Goal: Information Seeking & Learning: Compare options

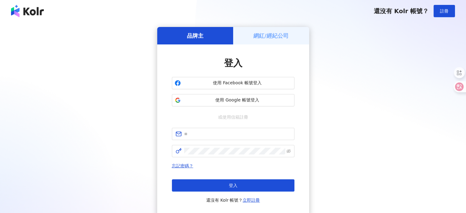
type input "**********"
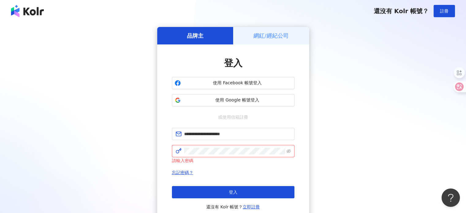
click at [209, 144] on form "**********" at bounding box center [233, 146] width 122 height 36
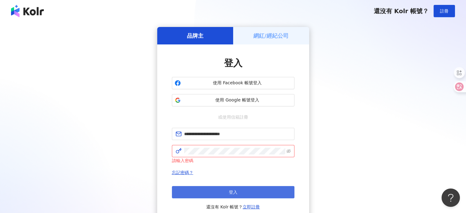
click at [211, 192] on button "登入" at bounding box center [233, 192] width 122 height 12
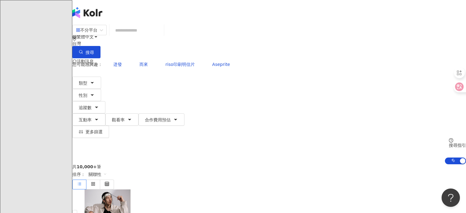
click at [161, 36] on input "search" at bounding box center [137, 30] width 50 height 12
paste input "**********"
type input "**********"
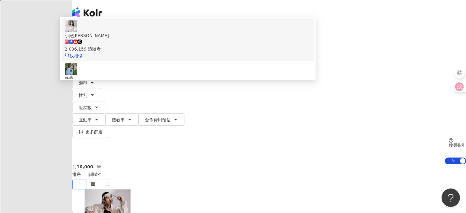
click at [184, 52] on div "2,096,159 追蹤者" at bounding box center [188, 49] width 246 height 7
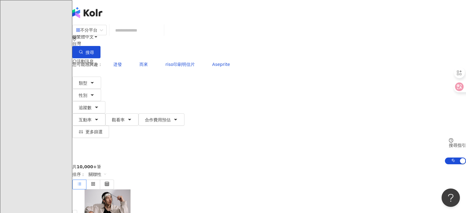
paste input "**********"
type input "**********"
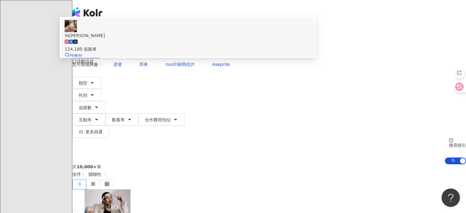
click at [180, 52] on div "124,180 追蹤者" at bounding box center [188, 49] width 246 height 7
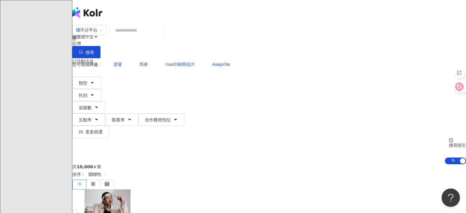
paste input "**********"
type input "**********"
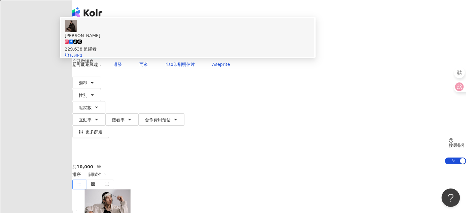
click at [194, 52] on div "tiktok-icon 229,638 追蹤者" at bounding box center [188, 45] width 246 height 13
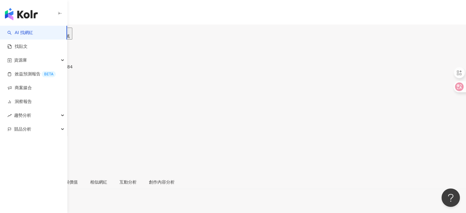
click at [44, 178] on div "受眾分析" at bounding box center [35, 181] width 17 height 7
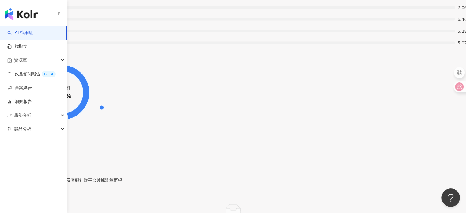
drag, startPoint x: 121, startPoint y: 123, endPoint x: 94, endPoint y: 118, distance: 28.0
copy div "1,708"
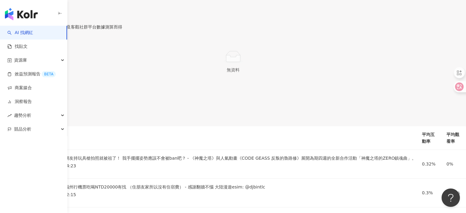
drag, startPoint x: 112, startPoint y: 113, endPoint x: 92, endPoint y: 109, distance: 19.9
copy div "14.3%"
drag, startPoint x: 198, startPoint y: 111, endPoint x: 176, endPoint y: 109, distance: 22.4
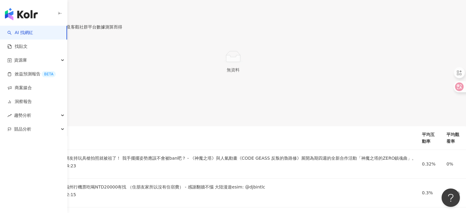
copy div "43,564"
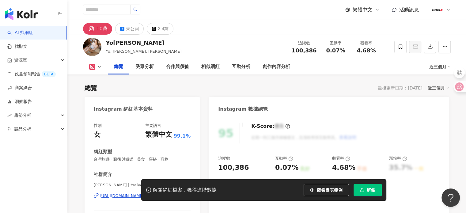
click at [373, 193] on button "解鎖" at bounding box center [367, 190] width 28 height 12
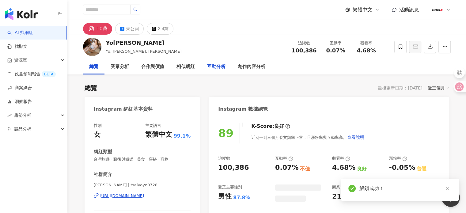
click at [211, 69] on div "互動分析" at bounding box center [216, 66] width 18 height 7
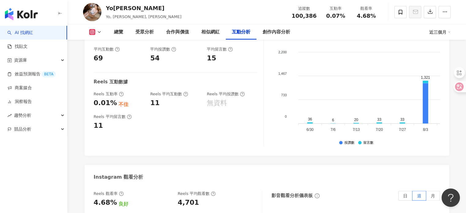
scroll to position [1209, 0]
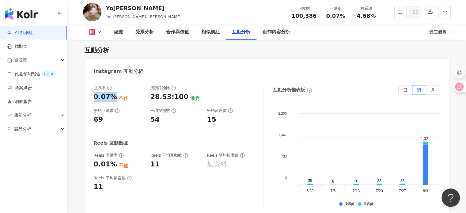
drag, startPoint x: 114, startPoint y: 99, endPoint x: 94, endPoint y: 98, distance: 19.6
click at [94, 98] on div "0.07%" at bounding box center [105, 96] width 23 height 9
copy div "0.07%"
drag, startPoint x: 110, startPoint y: 118, endPoint x: 92, endPoint y: 118, distance: 18.1
click at [92, 118] on div "互動率 0.07% 不佳 按讚評論比 28.53:100 優秀 平均互動數 69 平均按讚數 54 平均留言數 15 Reels 互動數據 Reels 互動率…" at bounding box center [266, 148] width 364 height 138
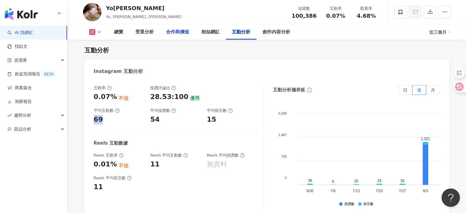
copy div "69"
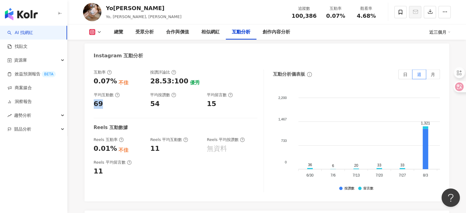
scroll to position [1239, 0]
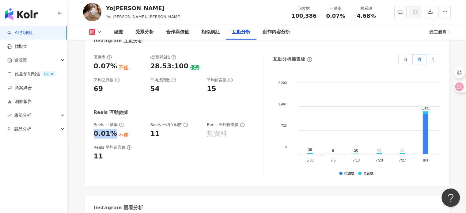
drag, startPoint x: 112, startPoint y: 137, endPoint x: 92, endPoint y: 133, distance: 19.9
click at [92, 133] on div "互動率 0.07% 不佳 按讚評論比 28.53:100 優秀 平均互動數 69 平均按讚數 54 平均留言數 15 Reels 互動數據 Reels 互動率…" at bounding box center [266, 117] width 364 height 138
copy div "0.01%"
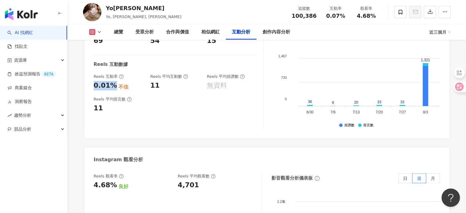
scroll to position [1331, 0]
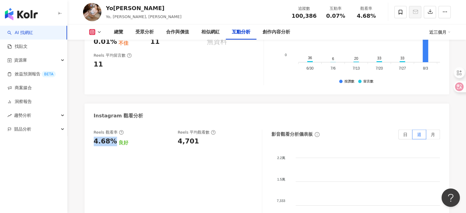
drag, startPoint x: 111, startPoint y: 143, endPoint x: 89, endPoint y: 142, distance: 22.4
click at [89, 142] on div "Reels 觀看率 4.68% 良好 Reels 平均觀看數 4,701 影音觀看分析儀表板 日 週 月 2.2萬 2.2萬 1.5萬 1.5萬 7,333 …" at bounding box center [266, 192] width 364 height 138
copy div "4.68%"
drag, startPoint x: 196, startPoint y: 144, endPoint x: 175, endPoint y: 140, distance: 21.5
click at [175, 140] on div "Reels 觀看率 4.68% 良好 Reels 平均觀看數 4,701" at bounding box center [175, 138] width 162 height 17
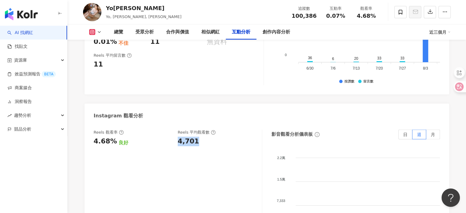
copy div "4,701"
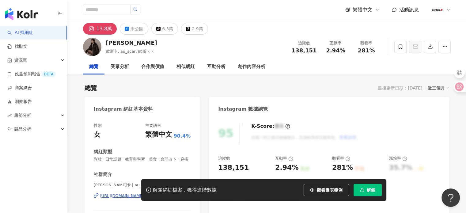
click at [372, 191] on span "解鎖" at bounding box center [370, 189] width 9 height 5
click at [219, 67] on div "互動分析" at bounding box center [216, 66] width 18 height 7
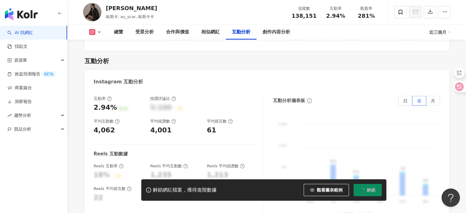
scroll to position [1205, 0]
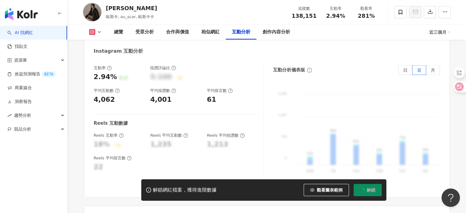
click at [110, 72] on div "2.94%" at bounding box center [105, 76] width 23 height 9
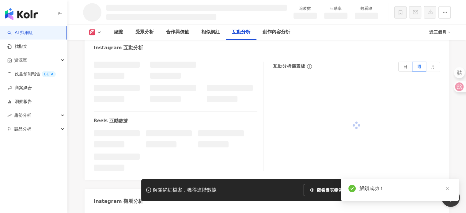
click at [114, 73] on li at bounding box center [109, 76] width 31 height 6
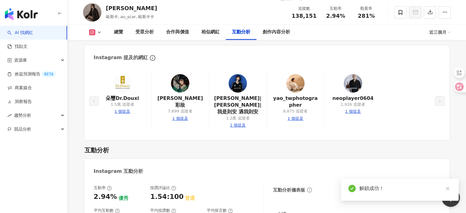
scroll to position [1188, 0]
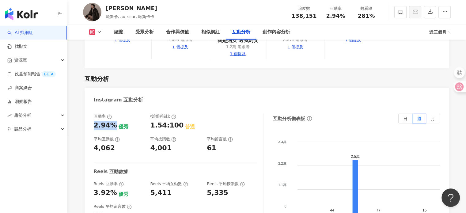
drag, startPoint x: 115, startPoint y: 98, endPoint x: 90, endPoint y: 97, distance: 24.8
click at [90, 107] on div "互動率 2.94% 優秀 按讚評論比 1.54:100 普通 平均互動數 4,062 平均按讚數 4,001 平均留言數 61 Reels 互動數據 Reel…" at bounding box center [266, 176] width 364 height 138
copy div "2.94%"
drag, startPoint x: 118, startPoint y: 120, endPoint x: 93, endPoint y: 121, distance: 24.8
click at [94, 143] on div "4,062" at bounding box center [119, 147] width 51 height 9
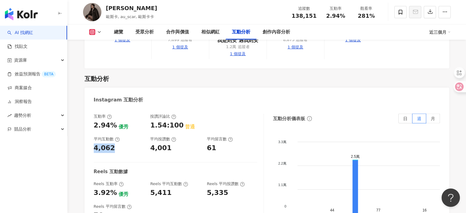
copy div "4,062"
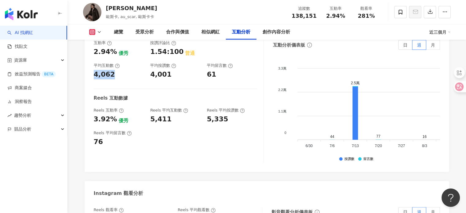
scroll to position [1341, 0]
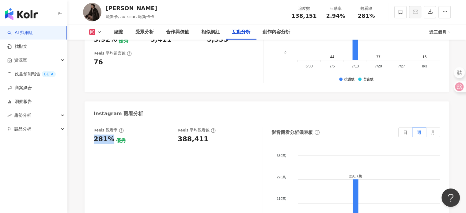
drag, startPoint x: 110, startPoint y: 111, endPoint x: 91, endPoint y: 112, distance: 19.7
click at [91, 121] on div "Reels 觀看率 281% 優秀 Reels 平均觀看數 388,411 影音觀看分析儀表板 日 週 月 330萬 330萬 220萬 220萬 110萬 …" at bounding box center [266, 190] width 364 height 138
copy div "281%"
drag, startPoint x: 215, startPoint y: 114, endPoint x: 178, endPoint y: 112, distance: 36.8
click at [178, 134] on div "388,411" at bounding box center [217, 138] width 78 height 9
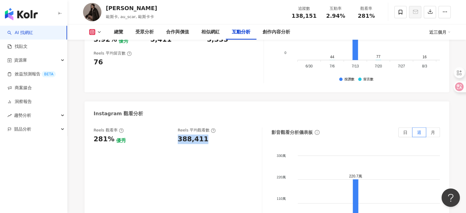
copy div "388,411"
click at [33, 30] on link "AI 找網紅" at bounding box center [20, 33] width 26 height 6
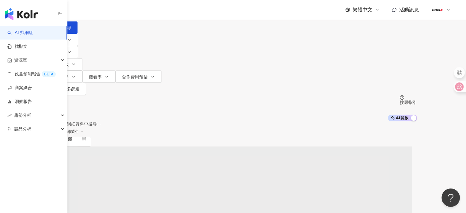
click at [138, 12] on input "search" at bounding box center [114, 6] width 50 height 12
type input "**********"
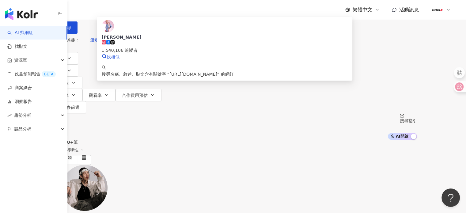
click at [190, 54] on div "1,540,106 追蹤者" at bounding box center [225, 50] width 246 height 7
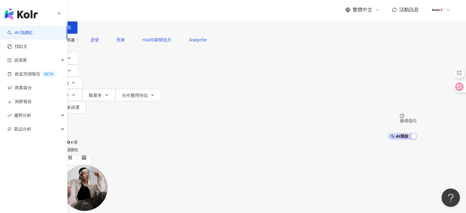
paste input "**********"
type input "**********"
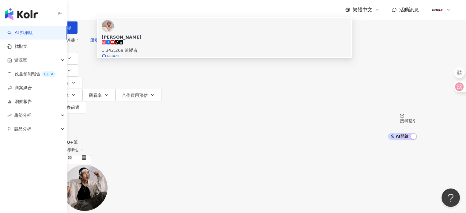
click at [176, 40] on span "比熊 陳又禎" at bounding box center [225, 37] width 246 height 6
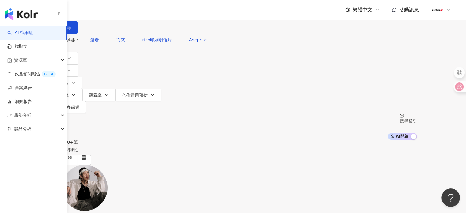
click at [138, 12] on input "search" at bounding box center [114, 6] width 50 height 12
paste input "**********"
type input "**********"
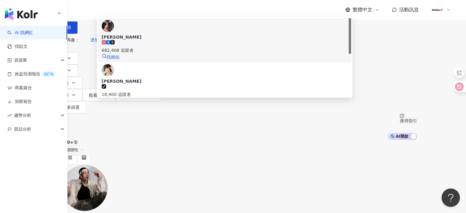
click at [229, 54] on div "682,408 追蹤者" at bounding box center [225, 46] width 246 height 13
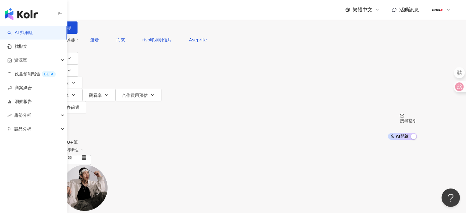
paste input "**********"
type input "**********"
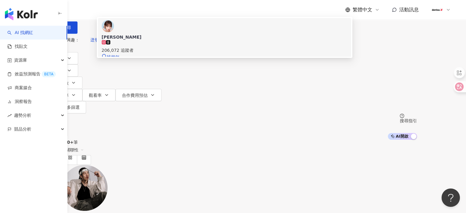
click at [219, 40] on span "江韋恩" at bounding box center [225, 37] width 246 height 6
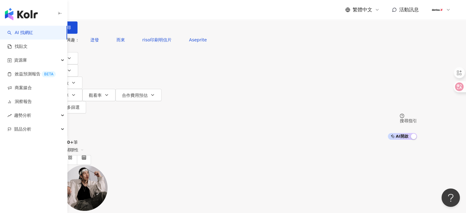
paste input "**********"
type input "**********"
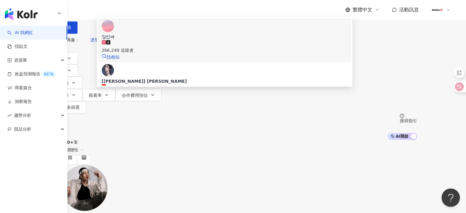
click at [214, 54] on div "266,249 追蹤者" at bounding box center [225, 46] width 246 height 13
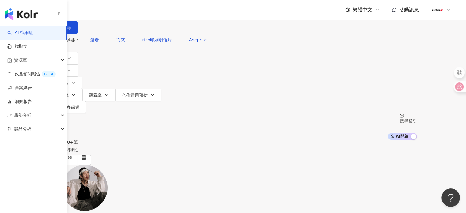
paste input "**********"
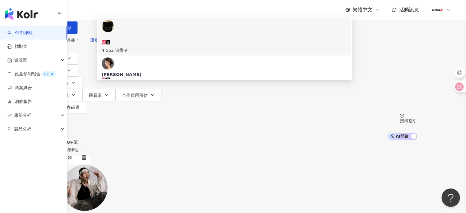
type input "**********"
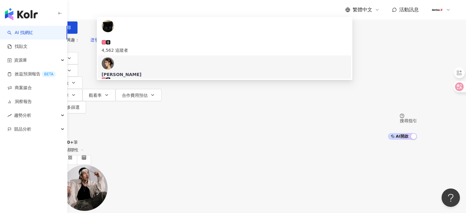
click at [166, 84] on div "39,217 追蹤者" at bounding box center [225, 87] width 246 height 7
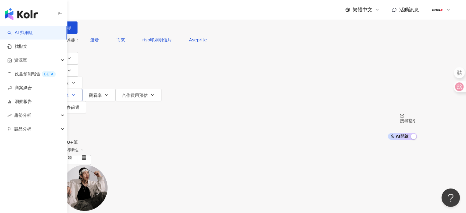
paste input "**********"
type input "**********"
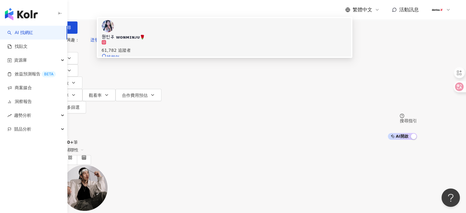
click at [230, 40] on span "원민주 ᴡᴏɴᴍɪɴᴊᴜ🌹" at bounding box center [225, 37] width 246 height 6
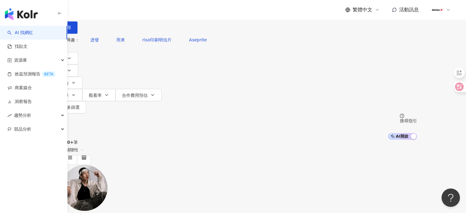
paste input "**********"
type input "**********"
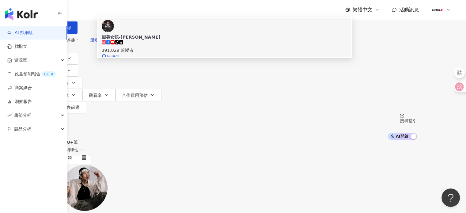
click at [227, 40] on span "甜美女孩-星岑" at bounding box center [225, 37] width 246 height 6
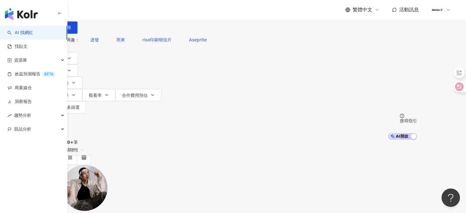
paste input "**********"
type input "**********"
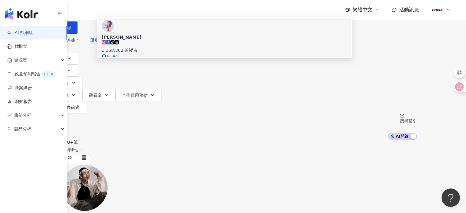
click at [216, 60] on div "于小文 tiktok-icon 1,168,362 追蹤者 找相似" at bounding box center [225, 40] width 246 height 40
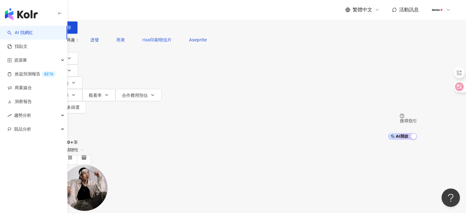
paste input "**********"
type input "**********"
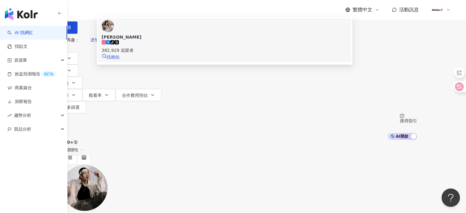
click at [227, 40] on span "王立欣 Maxine" at bounding box center [225, 37] width 246 height 6
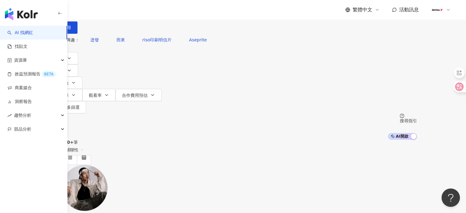
paste input "**********"
type input "**********"
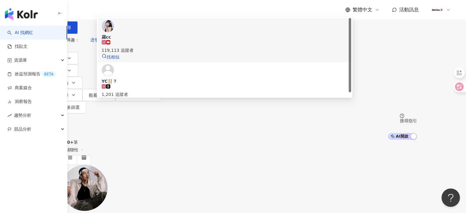
click at [206, 54] on div "119,113 追蹤者" at bounding box center [225, 46] width 246 height 13
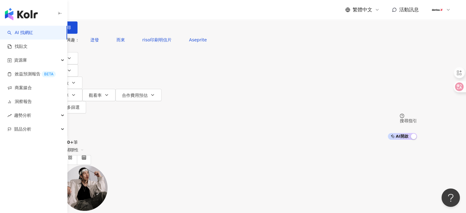
paste input "**********"
type input "**********"
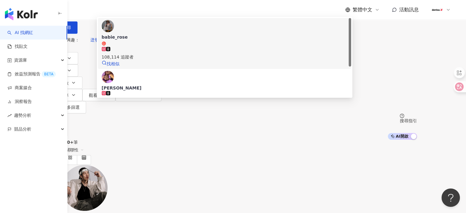
click at [195, 46] on span "babie_rose" at bounding box center [225, 40] width 246 height 12
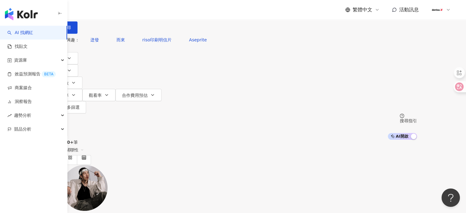
paste input "**********"
type input "**********"
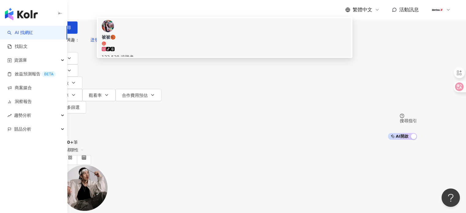
click at [203, 57] on div "tiktok-icon 123,528 追蹤者" at bounding box center [225, 53] width 246 height 13
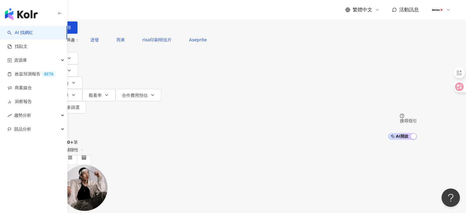
paste input "**********"
type input "**********"
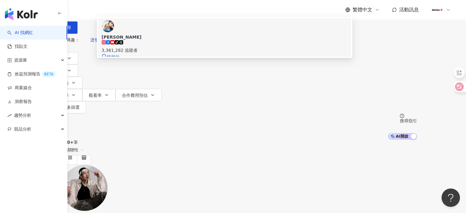
click at [218, 54] on div "tiktok-icon 3,361,282 追蹤者" at bounding box center [225, 46] width 246 height 13
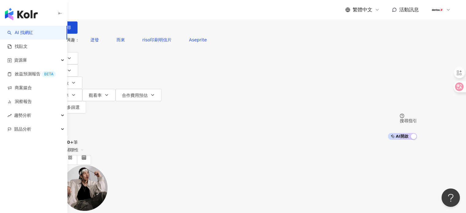
paste input "**********"
type input "**********"
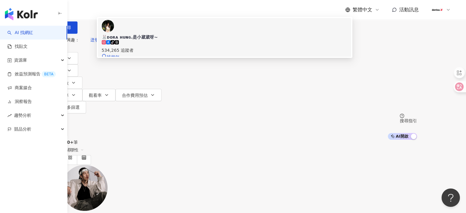
click at [192, 54] on div "534,265 追蹤者" at bounding box center [225, 50] width 246 height 7
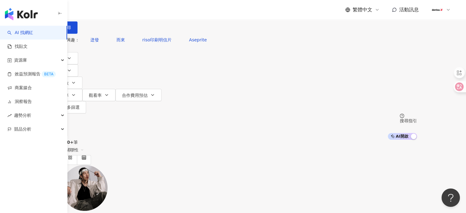
paste input "**********"
type input "**********"
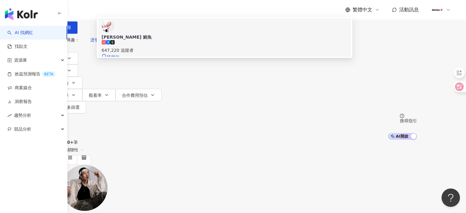
click at [179, 54] on div "647,220 追蹤者" at bounding box center [225, 50] width 246 height 7
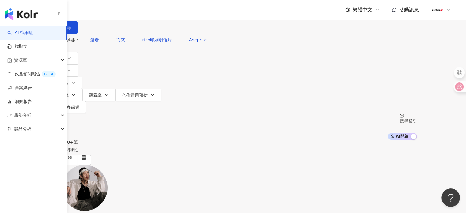
paste input "**********"
type input "**********"
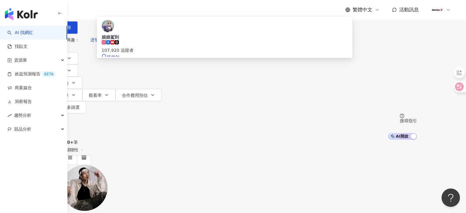
click at [200, 54] on div "107,920 追蹤者" at bounding box center [225, 50] width 246 height 7
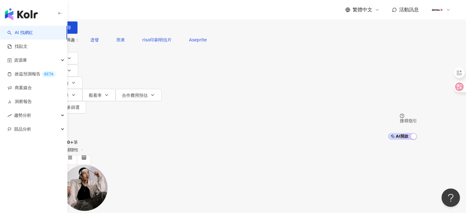
paste input "**********"
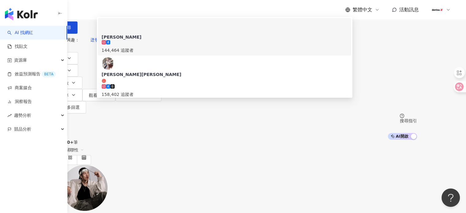
type input "**********"
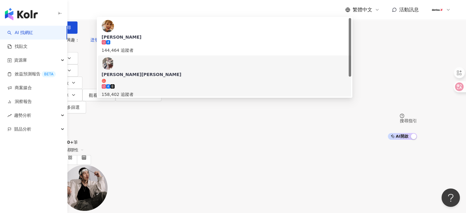
click at [212, 84] on div "158,402 追蹤者" at bounding box center [225, 90] width 246 height 13
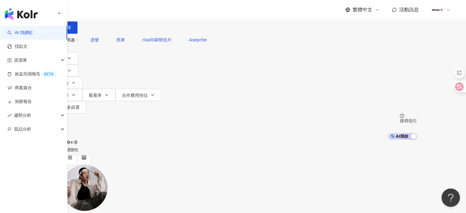
paste input "**********"
type input "**********"
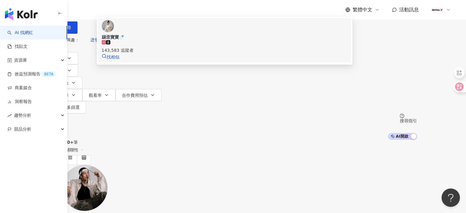
click at [179, 54] on div "143,583 追蹤者" at bounding box center [225, 50] width 246 height 7
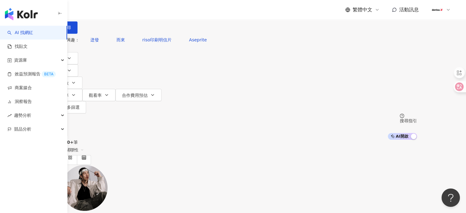
paste input "**********"
type input "**********"
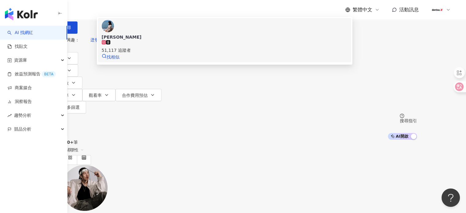
click at [209, 40] on span "宇辰" at bounding box center [225, 37] width 246 height 6
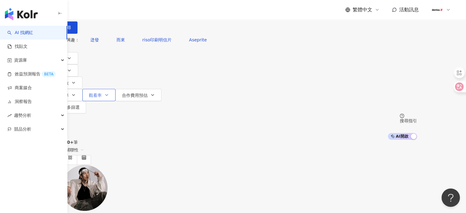
paste input "**********"
type input "**********"
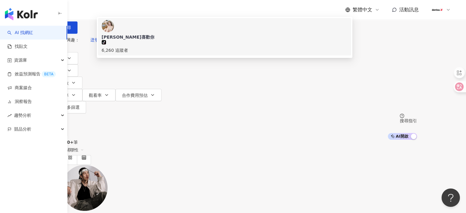
click at [200, 54] on div "tiktok-icon 6,260 追蹤者" at bounding box center [225, 46] width 246 height 13
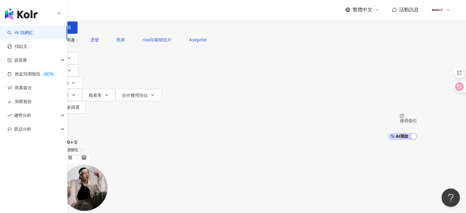
paste input "**********"
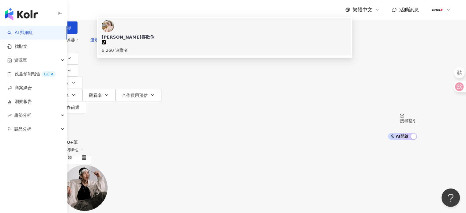
paste input "**"
paste input "*"
type input "**********"
click at [229, 55] on div "620,009 追蹤者" at bounding box center [225, 53] width 246 height 13
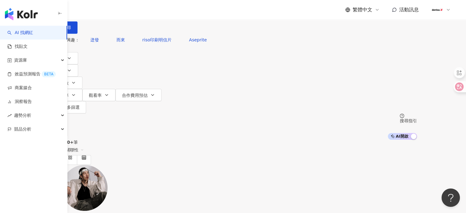
paste input "**********"
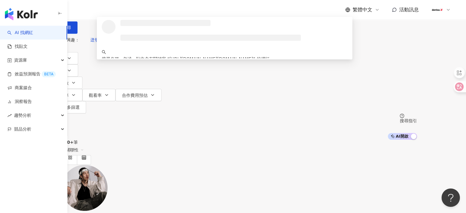
drag, startPoint x: 233, startPoint y: 36, endPoint x: 304, endPoint y: 36, distance: 71.0
click at [138, 12] on input "**********" at bounding box center [114, 6] width 50 height 12
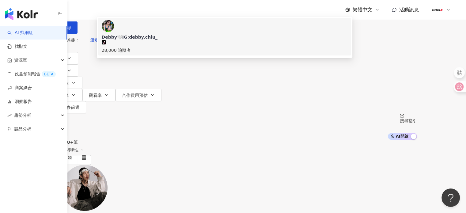
type input "**********"
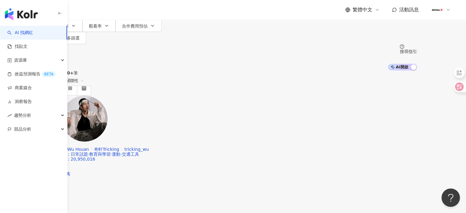
scroll to position [151, 0]
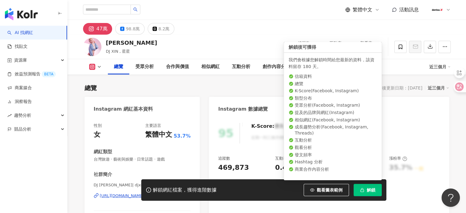
click at [365, 192] on button "解鎖" at bounding box center [367, 190] width 28 height 12
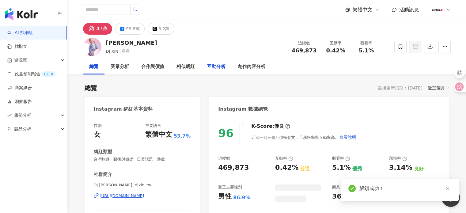
click at [218, 66] on div "互動分析" at bounding box center [216, 66] width 18 height 7
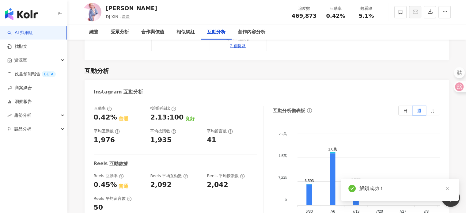
click at [216, 80] on div "Instagram 互動分析" at bounding box center [266, 90] width 364 height 20
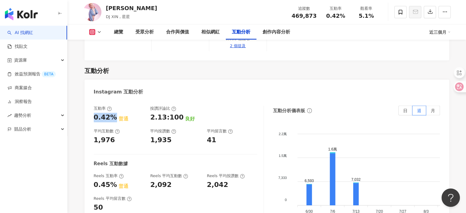
drag, startPoint x: 113, startPoint y: 98, endPoint x: 92, endPoint y: 96, distance: 20.6
click at [92, 100] on div "互動率 0.42% 普通 按讚評論比 2.13:100 良好 平均互動數 1,976 平均按讚數 1,935 平均留言數 41 Reels 互動數據 Reel…" at bounding box center [266, 169] width 364 height 138
copy div "0.42%"
drag, startPoint x: 116, startPoint y: 123, endPoint x: 89, endPoint y: 118, distance: 27.4
click at [89, 118] on div "互動率 0.42% 普通 按讚評論比 2.13:100 良好 平均互動數 1,976 平均按讚數 1,935 平均留言數 41 Reels 互動數據 Reel…" at bounding box center [266, 169] width 364 height 138
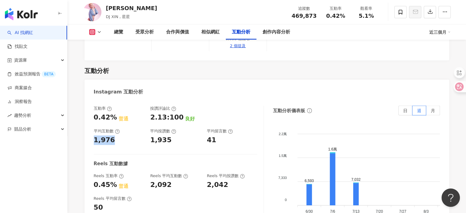
copy div "1,976"
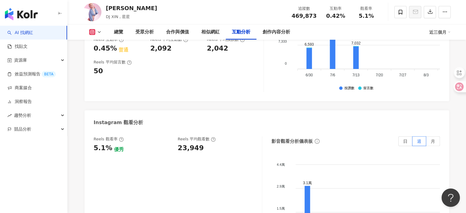
scroll to position [1384, 0]
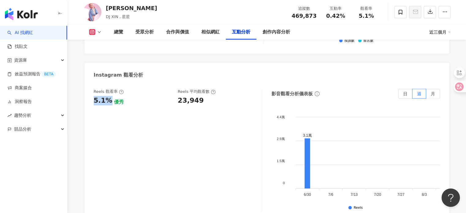
drag, startPoint x: 107, startPoint y: 82, endPoint x: 92, endPoint y: 82, distance: 14.7
click at [92, 83] on div "Reels 觀看率 5.1% 優秀 Reels 平均觀看數 23,949 影音觀看分析儀表板 日 週 月 4.4萬 4.4萬 2.9萬 2.9萬 1.5萬 1…" at bounding box center [266, 152] width 364 height 138
copy div "5.1%"
drag, startPoint x: 207, startPoint y: 83, endPoint x: 176, endPoint y: 83, distance: 30.3
click at [176, 89] on div "Reels 觀看率 5.1% 優秀 Reels 平均觀看數 23,949" at bounding box center [175, 97] width 162 height 17
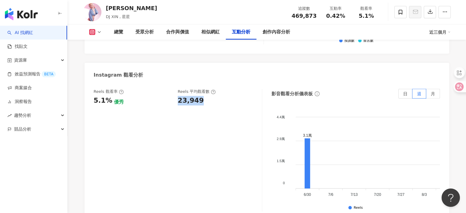
copy div "23,949"
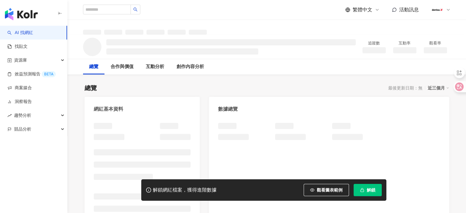
click at [368, 190] on span "解鎖" at bounding box center [370, 189] width 9 height 5
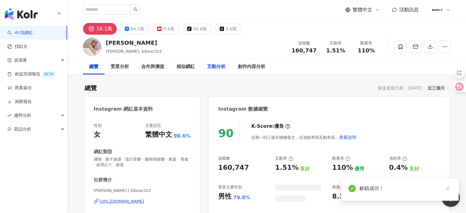
click at [215, 68] on div "互動分析" at bounding box center [216, 66] width 18 height 7
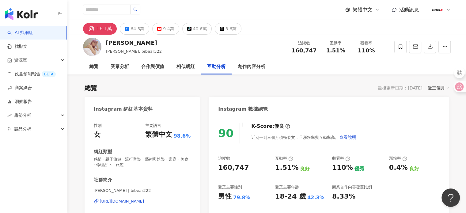
scroll to position [1211, 0]
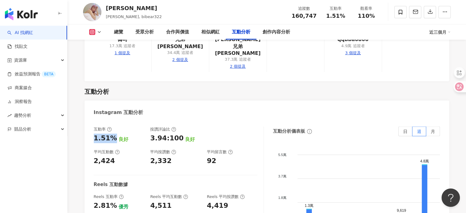
drag, startPoint x: 111, startPoint y: 96, endPoint x: 94, endPoint y: 97, distance: 17.5
click at [94, 133] on div "1.51%" at bounding box center [105, 137] width 23 height 9
copy div "1.51%"
drag, startPoint x: 104, startPoint y: 122, endPoint x: 93, endPoint y: 119, distance: 11.4
click at [93, 120] on div "互動率 1.51% 良好 按讚評論比 3.94:100 良好 平均互動數 2,424 平均按讚數 2,332 平均留言數 92 Reels 互動數據 Reel…" at bounding box center [266, 189] width 364 height 138
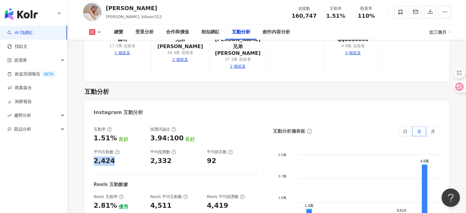
copy div "2,424"
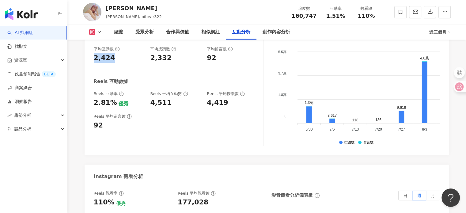
scroll to position [1334, 0]
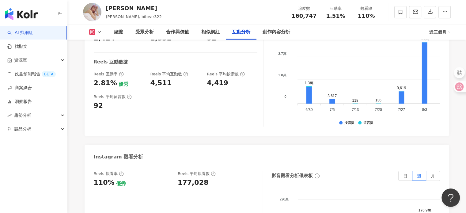
click at [109, 178] on div "110%" at bounding box center [104, 182] width 21 height 9
drag, startPoint x: 111, startPoint y: 143, endPoint x: 94, endPoint y: 141, distance: 17.2
click at [94, 178] on div "110%" at bounding box center [104, 182] width 21 height 9
copy div "110%"
drag, startPoint x: 209, startPoint y: 139, endPoint x: 178, endPoint y: 141, distance: 31.6
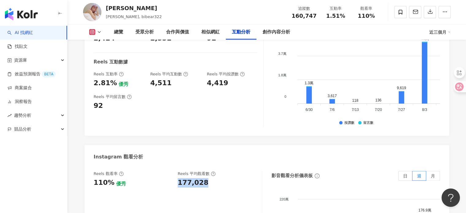
click at [178, 178] on div "177,028" at bounding box center [217, 182] width 78 height 9
copy div "177,028"
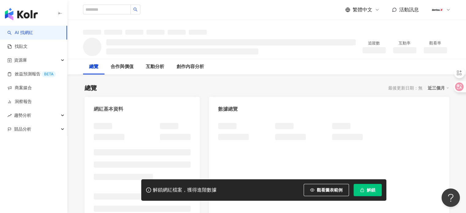
click at [372, 190] on span "解鎖" at bounding box center [370, 189] width 9 height 5
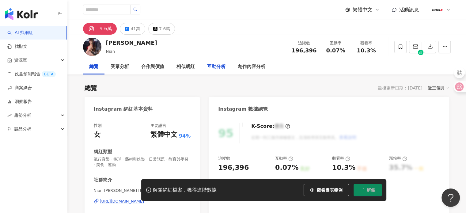
click at [214, 67] on div "互動分析" at bounding box center [216, 66] width 18 height 7
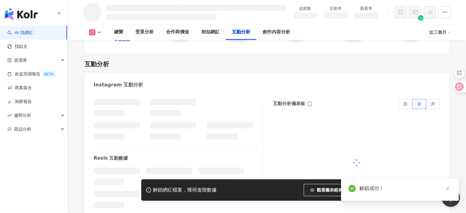
scroll to position [1056, 0]
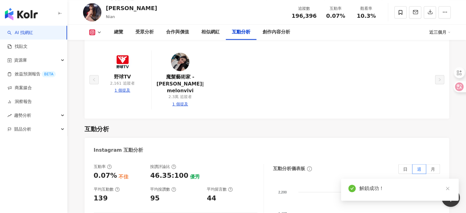
scroll to position [1114, 0]
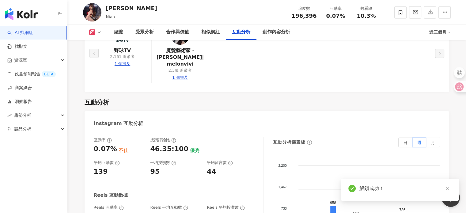
click at [92, 131] on div "互動率 0.07% 不佳 按讚評論比 46.35:100 優秀 平均互動數 139 平均按讚數 95 平均留言數 44 Reels 互動數據 Reels 互動…" at bounding box center [266, 200] width 364 height 138
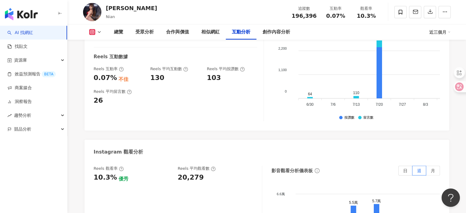
scroll to position [1378, 0]
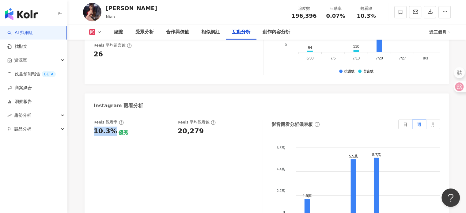
drag, startPoint x: 112, startPoint y: 112, endPoint x: 93, endPoint y: 111, distance: 19.0
click at [93, 113] on div "Reels 觀看率 10.3% 優秀 Reels 平均觀看數 20,279 影音觀看分析儀表板 日 週 月 6.6萬 6.6萬 4.4萬 4.4萬 2.2萬 …" at bounding box center [266, 182] width 364 height 138
copy div "10.3%"
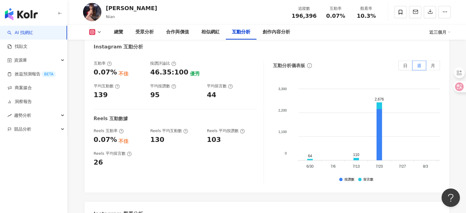
scroll to position [1256, 0]
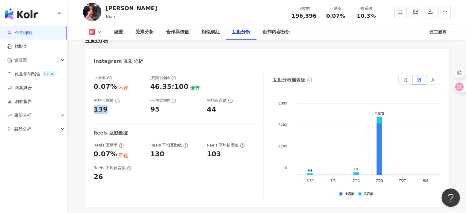
drag, startPoint x: 112, startPoint y: 88, endPoint x: 94, endPoint y: 89, distance: 17.8
click at [94, 105] on div "139" at bounding box center [119, 109] width 51 height 9
copy div "139"
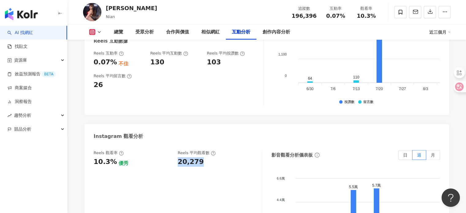
drag, startPoint x: 203, startPoint y: 145, endPoint x: 178, endPoint y: 142, distance: 24.7
click at [178, 157] on div "20,279" at bounding box center [217, 161] width 78 height 9
copy div "20,279"
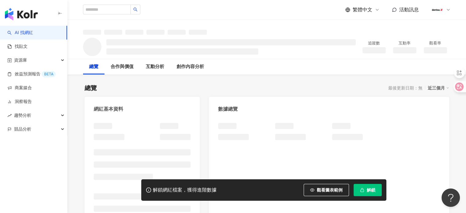
click at [369, 194] on button "解鎖" at bounding box center [367, 190] width 28 height 12
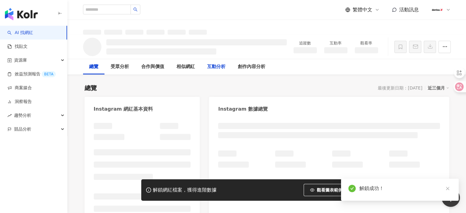
click at [218, 71] on div "互動分析" at bounding box center [216, 66] width 31 height 15
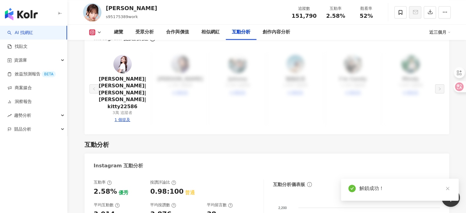
scroll to position [2061, 0]
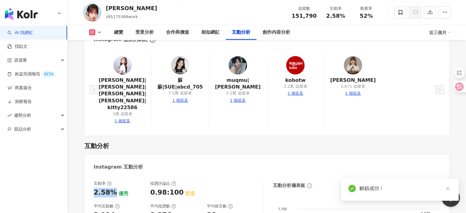
drag, startPoint x: 113, startPoint y: 97, endPoint x: 87, endPoint y: 98, distance: 26.3
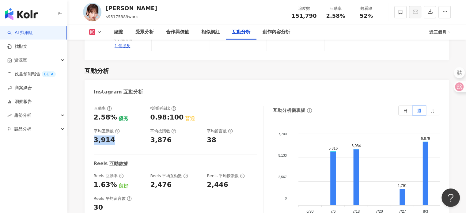
drag, startPoint x: 116, startPoint y: 124, endPoint x: 93, endPoint y: 119, distance: 23.7
click at [93, 119] on div "互動率 2.58% 優秀 按讚評論比 0.98:100 普通 平均互動數 3,914 平均按讚數 3,876 平均留言數 38 Reels 互動數據 Reel…" at bounding box center [266, 169] width 364 height 138
copy div "3,914"
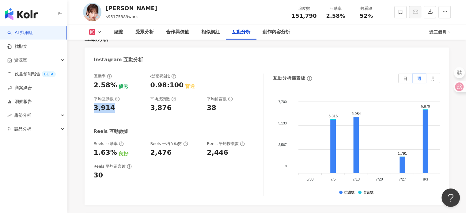
scroll to position [1371, 0]
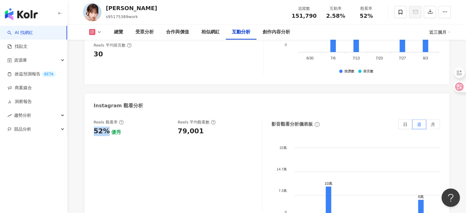
drag, startPoint x: 103, startPoint y: 111, endPoint x: 89, endPoint y: 111, distance: 13.5
click at [89, 113] on div "Reels 觀看率 52% 優秀 Reels 平均觀看數 79,001 影音觀看分析儀表板 日 週 月 22萬 22萬 14.7萬 14.7萬 7.3萬 7.…" at bounding box center [266, 182] width 364 height 138
copy div "52%"
drag, startPoint x: 202, startPoint y: 114, endPoint x: 173, endPoint y: 108, distance: 29.8
click at [173, 119] on div "Reels 觀看率 52% 優秀 Reels 平均觀看數 79,001" at bounding box center [175, 127] width 162 height 17
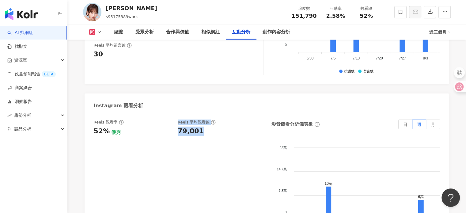
click at [174, 119] on div "Reels 觀看率 52% 優秀 Reels 平均觀看數 79,001" at bounding box center [175, 127] width 162 height 17
click at [204, 126] on div "79,001" at bounding box center [217, 130] width 78 height 9
drag, startPoint x: 208, startPoint y: 111, endPoint x: 174, endPoint y: 112, distance: 33.4
click at [174, 119] on div "Reels 觀看率 52% 優秀 Reels 平均觀看數 79,001" at bounding box center [175, 127] width 162 height 17
click at [195, 126] on div "79,001" at bounding box center [191, 130] width 26 height 9
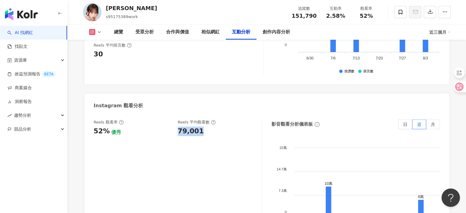
drag, startPoint x: 203, startPoint y: 112, endPoint x: 176, endPoint y: 113, distance: 27.0
click at [176, 119] on div "Reels 觀看率 52% 優秀 Reels 平均觀看數 79,001" at bounding box center [175, 127] width 162 height 17
copy div "79,001"
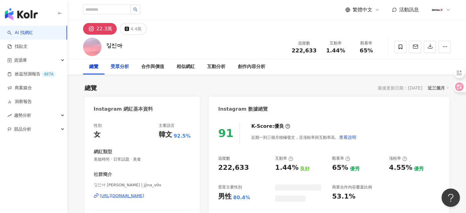
click at [122, 68] on div "受眾分析" at bounding box center [120, 66] width 18 height 7
drag, startPoint x: 122, startPoint y: 68, endPoint x: 223, endPoint y: 59, distance: 101.8
click at [143, 67] on div "總覽 受眾分析 合作與價值 相似網紅 互動分析 創作內容分析" at bounding box center [177, 66] width 188 height 15
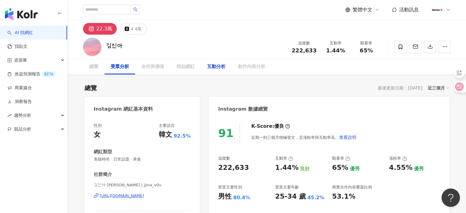
click at [214, 68] on div "互動分析" at bounding box center [216, 66] width 18 height 7
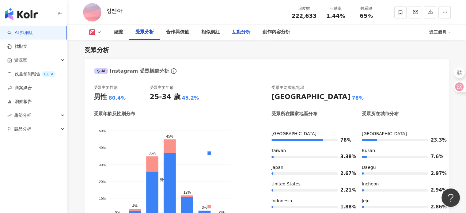
click at [234, 30] on div "互動分析" at bounding box center [241, 31] width 18 height 7
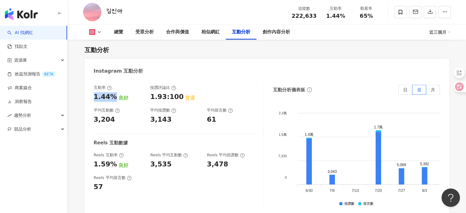
drag, startPoint x: 100, startPoint y: 93, endPoint x: 93, endPoint y: 95, distance: 7.6
click at [93, 95] on div "互動率 1.44% 良好 按讚評論比 1.93:100 普通 平均互動數 3,204 平均按讚數 3,143 平均留言數 61 Reels 互動數據 Reel…" at bounding box center [266, 148] width 364 height 138
drag, startPoint x: 125, startPoint y: 120, endPoint x: 87, endPoint y: 122, distance: 37.4
click at [87, 122] on div "互動率 1.44% 良好 按讚評論比 1.93:100 普通 平均互動數 3,204 平均按讚數 3,143 平均留言數 61 Reels 互動數據 Reel…" at bounding box center [266, 148] width 364 height 138
copy div "3,204"
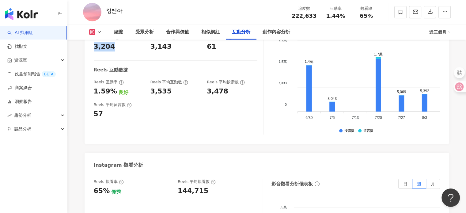
scroll to position [1319, 0]
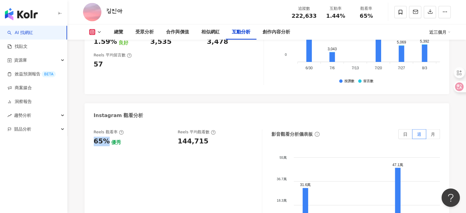
drag, startPoint x: 108, startPoint y: 142, endPoint x: 95, endPoint y: 140, distance: 13.3
click at [95, 140] on div "65%" at bounding box center [102, 141] width 16 height 9
copy div "65%"
drag, startPoint x: 207, startPoint y: 141, endPoint x: 177, endPoint y: 139, distance: 30.1
click at [177, 139] on div "Reels 觀看率 65% 優秀 Reels 平均觀看數 144,715" at bounding box center [175, 137] width 162 height 17
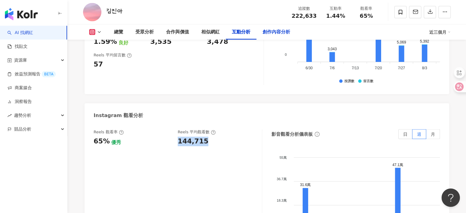
copy div "144,715"
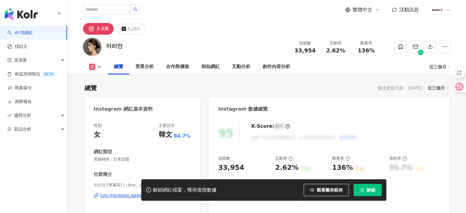
click at [376, 193] on button "解鎖" at bounding box center [367, 190] width 28 height 12
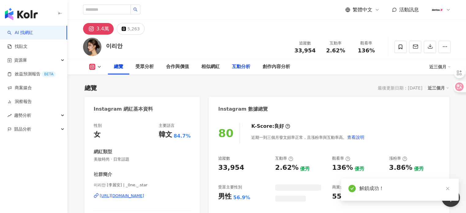
click at [243, 66] on div "互動分析" at bounding box center [241, 66] width 18 height 7
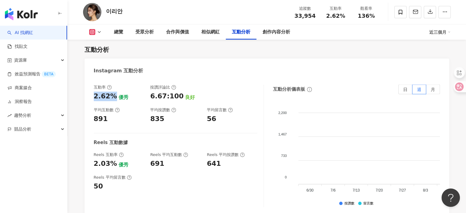
drag, startPoint x: 113, startPoint y: 98, endPoint x: 93, endPoint y: 100, distance: 19.7
click at [93, 100] on div "互動率 2.62% 優秀 按讚評論比 6.67:100 良好 平均互動數 891 平均按讚數 835 平均留言數 56 Reels 互動數據 Reels 互動…" at bounding box center [266, 147] width 364 height 138
copy div "2.62%"
drag, startPoint x: 108, startPoint y: 122, endPoint x: 90, endPoint y: 122, distance: 17.5
click at [90, 122] on div "互動率 2.62% 優秀 按讚評論比 6.67:100 良好 平均互動數 891 平均按讚數 835 平均留言數 56 Reels 互動數據 Reels 互動…" at bounding box center [266, 147] width 364 height 138
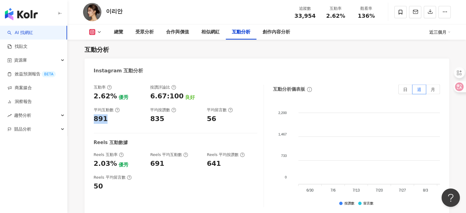
copy div "891"
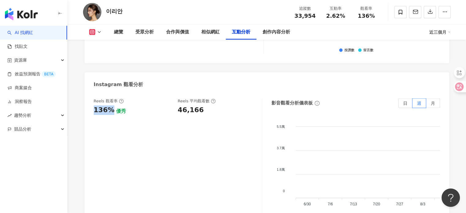
drag, startPoint x: 111, startPoint y: 111, endPoint x: 93, endPoint y: 113, distance: 18.8
click at [93, 113] on div "Reels 觀看率 136% 優秀 Reels 平均觀看數 46,166 影音觀看分析儀表板 日 週 月 5.5萬 5.5萬 3.7萬 3.7萬 1.8萬 1…" at bounding box center [266, 161] width 364 height 138
copy div "136%"
drag, startPoint x: 212, startPoint y: 111, endPoint x: 175, endPoint y: 113, distance: 36.8
click at [175, 113] on div "Reels 觀看率 136% 優秀 Reels 平均觀看數 46,166" at bounding box center [175, 106] width 162 height 17
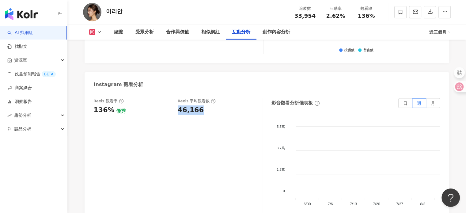
copy div "46,166"
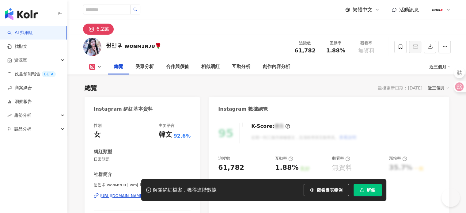
click at [371, 190] on span "解鎖" at bounding box center [370, 189] width 9 height 5
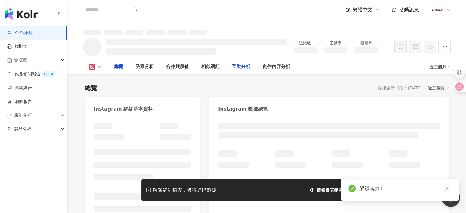
click at [243, 68] on div "互動分析" at bounding box center [241, 66] width 18 height 7
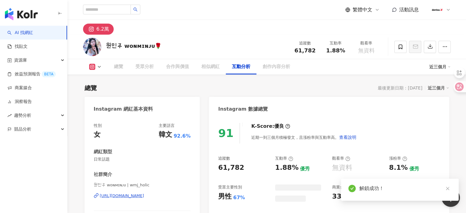
click at [243, 68] on div "互動分析" at bounding box center [241, 66] width 18 height 7
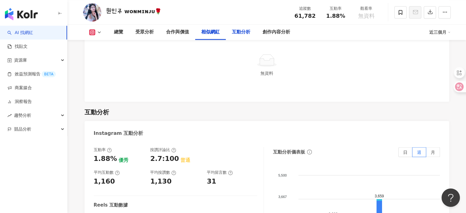
click at [245, 32] on div "互動分析" at bounding box center [241, 31] width 18 height 7
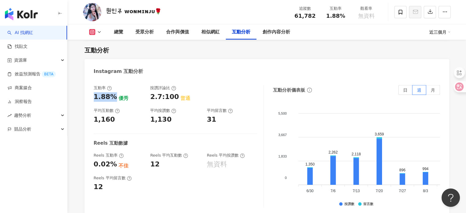
drag, startPoint x: 114, startPoint y: 96, endPoint x: 88, endPoint y: 100, distance: 25.6
click at [88, 100] on div "互動率 1.88% 優秀 按讚評論比 2.7:100 普通 平均互動數 1,160 平均按讚數 1,130 平均留言數 31 Reels 互動數據 Reels…" at bounding box center [266, 148] width 364 height 138
copy div "1.88%"
drag, startPoint x: 117, startPoint y: 125, endPoint x: 94, endPoint y: 121, distance: 23.3
click at [94, 121] on div "互動率 1.88% 優秀 按讚評論比 2.7:100 普通 平均互動數 1,160 平均按讚數 1,130 平均留言數 31 Reels 互動數據 Reels…" at bounding box center [179, 146] width 170 height 122
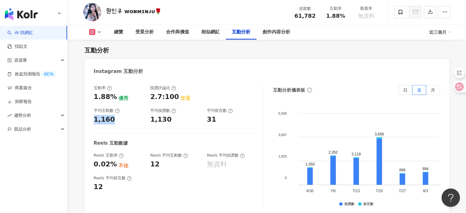
copy div "1,160"
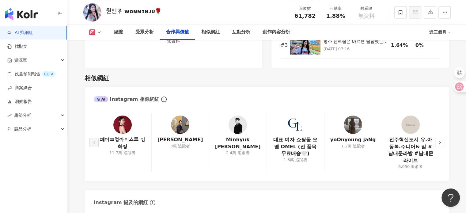
scroll to position [1068, 0]
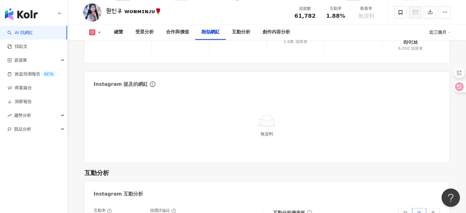
click at [136, 87] on div "Instagram 提及的網紅" at bounding box center [121, 84] width 54 height 7
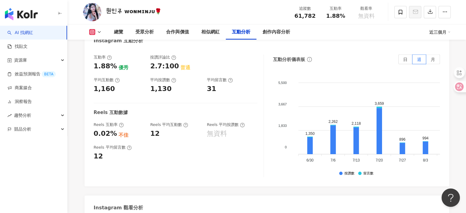
scroll to position [1313, 0]
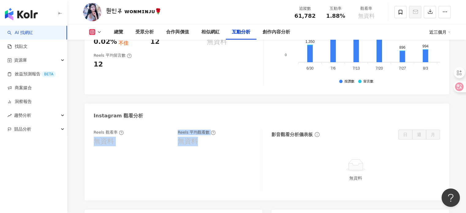
drag, startPoint x: 209, startPoint y: 144, endPoint x: 88, endPoint y: 141, distance: 121.6
click at [88, 141] on div "Reels 觀看率 無資料 Reels 平均觀看數 無資料 影音觀看分析儀表板 日 週 月 無資料" at bounding box center [266, 161] width 364 height 77
click at [122, 145] on div "無資料" at bounding box center [133, 141] width 78 height 9
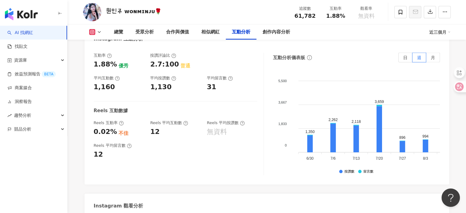
scroll to position [1222, 0]
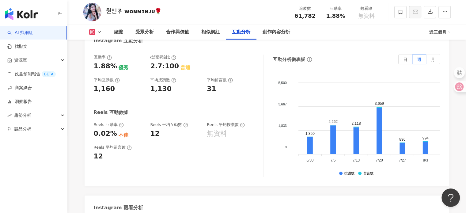
click at [441, 35] on div "近三個月" at bounding box center [439, 32] width 21 height 10
click at [442, 58] on link "近六個月" at bounding box center [442, 57] width 17 height 5
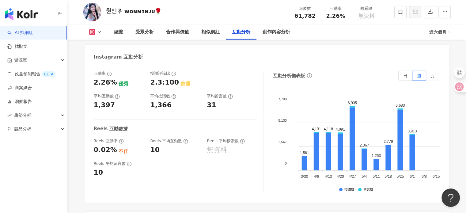
scroll to position [1191, 0]
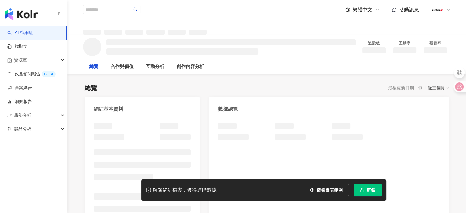
click at [372, 192] on span "解鎖" at bounding box center [370, 189] width 9 height 5
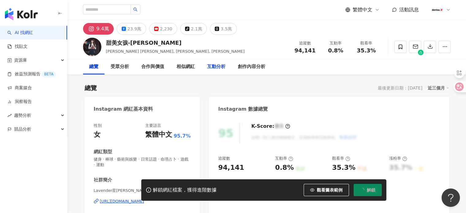
click at [218, 69] on div "互動分析" at bounding box center [216, 66] width 18 height 7
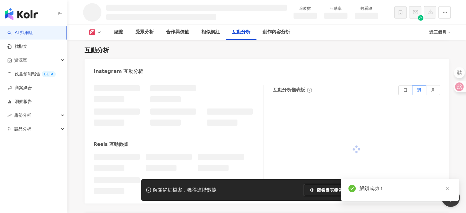
scroll to position [1042, 0]
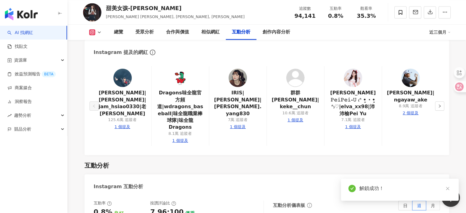
scroll to position [1144, 0]
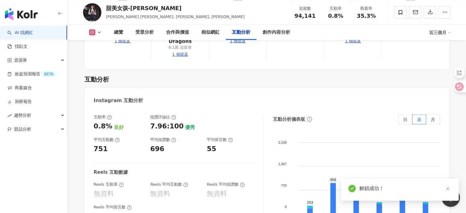
drag, startPoint x: 110, startPoint y: 106, endPoint x: 99, endPoint y: 104, distance: 10.9
click at [90, 108] on div "互動率 0.8% 良好 按讚評論比 7.96:100 優秀 平均互動數 751 平均按讚數 696 平均留言數 55 Reels 互動數據 Reels 互動率…" at bounding box center [266, 177] width 364 height 138
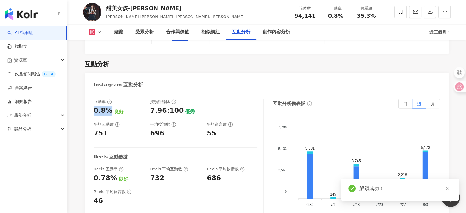
scroll to position [1245, 0]
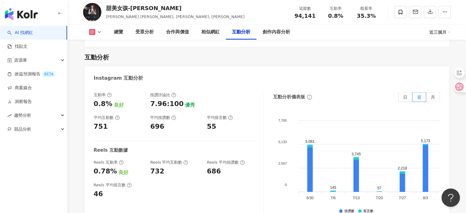
drag, startPoint x: 100, startPoint y: 128, endPoint x: 91, endPoint y: 118, distance: 13.0
click at [91, 118] on div "互動率 0.8% 良好 按讚評論比 7.96:100 優秀 平均互動數 751 平均按讚數 696 平均留言數 55 Reels 互動數據 Reels 互動率…" at bounding box center [266, 155] width 364 height 138
drag, startPoint x: 106, startPoint y: 120, endPoint x: 94, endPoint y: 121, distance: 12.3
click at [94, 122] on div "751" at bounding box center [119, 126] width 51 height 9
copy div "751"
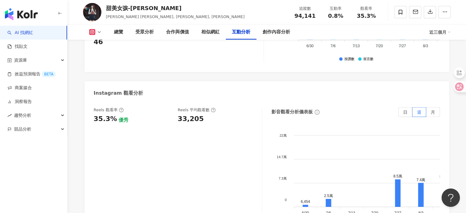
scroll to position [1399, 0]
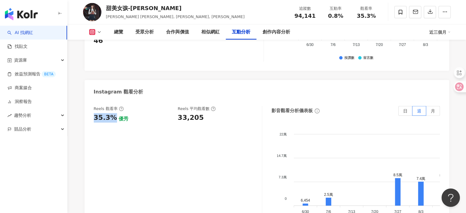
drag, startPoint x: 112, startPoint y: 110, endPoint x: 93, endPoint y: 112, distance: 19.1
click at [94, 113] on div "35.3%" at bounding box center [105, 117] width 23 height 9
copy div "35.3%"
drag, startPoint x: 218, startPoint y: 114, endPoint x: 176, endPoint y: 114, distance: 41.6
click at [176, 114] on div "Reels 觀看率 35.3% 優秀 Reels 平均觀看數 33,205" at bounding box center [175, 114] width 162 height 17
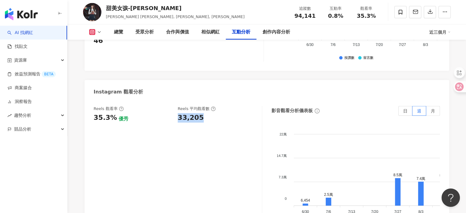
copy div "33,205"
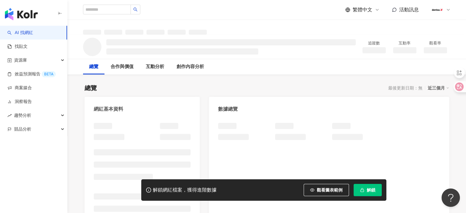
click at [365, 193] on button "解鎖" at bounding box center [367, 190] width 28 height 12
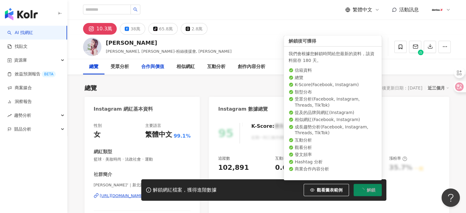
click at [162, 68] on div "合作與價值" at bounding box center [152, 66] width 23 height 7
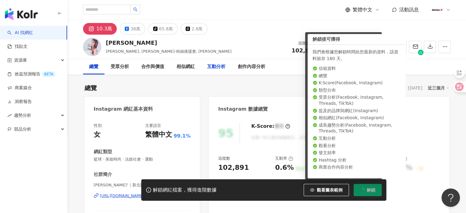
click at [206, 68] on div "互動分析" at bounding box center [216, 66] width 31 height 15
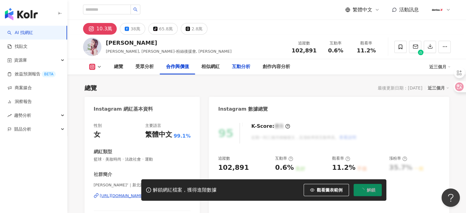
scroll to position [829, 0]
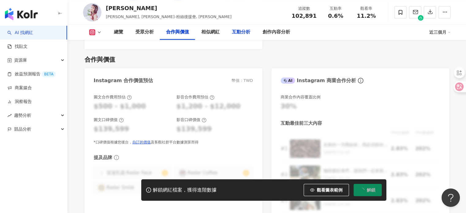
click at [241, 35] on div "互動分析" at bounding box center [241, 31] width 18 height 7
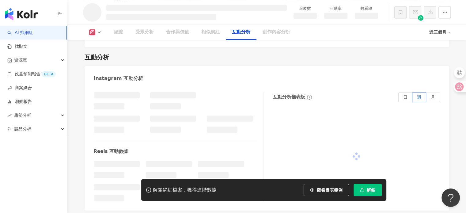
scroll to position [1035, 0]
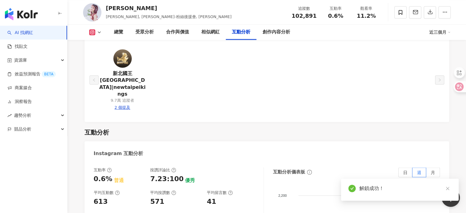
scroll to position [1117, 0]
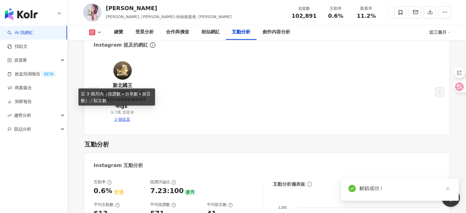
drag, startPoint x: 101, startPoint y: 100, endPoint x: 96, endPoint y: 99, distance: 5.0
click at [96, 186] on div "0.6% 普通" at bounding box center [119, 190] width 51 height 9
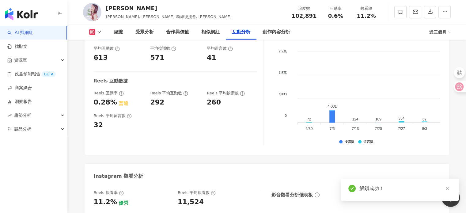
scroll to position [1212, 0]
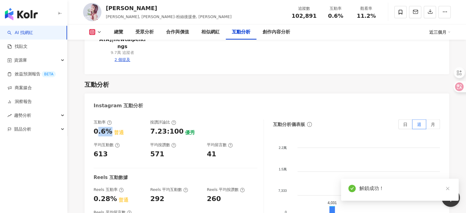
drag, startPoint x: 96, startPoint y: 122, endPoint x: 92, endPoint y: 121, distance: 3.7
click at [92, 121] on div "互動率 0.6% 普通 按讚評論比 7.23:100 優秀 平均互動數 613 平均按讚數 571 平均留言數 41 Reels 互動數據 Reels 互動率…" at bounding box center [266, 182] width 364 height 138
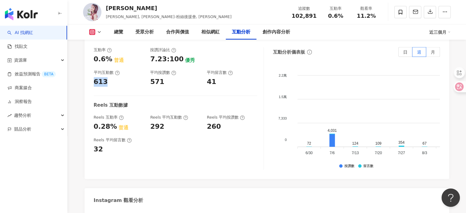
scroll to position [1335, 0]
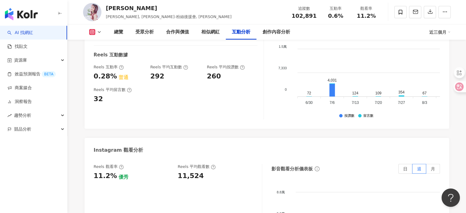
click at [112, 171] on div "11.2%" at bounding box center [105, 175] width 23 height 9
drag, startPoint x: 113, startPoint y: 143, endPoint x: 88, endPoint y: 140, distance: 25.3
copy div "11.2%"
drag, startPoint x: 210, startPoint y: 142, endPoint x: 177, endPoint y: 143, distance: 33.1
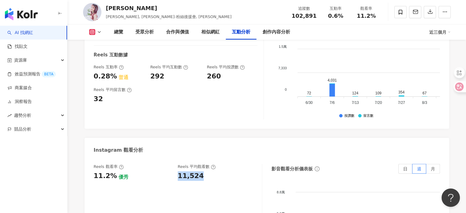
click at [177, 164] on div "Reels 觀看率 11.2% 優秀 Reels 平均觀看數 11,524" at bounding box center [175, 172] width 162 height 17
copy div "11,524"
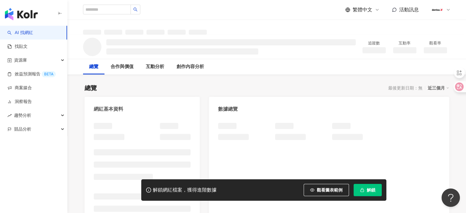
click at [375, 190] on span "解鎖" at bounding box center [370, 189] width 9 height 5
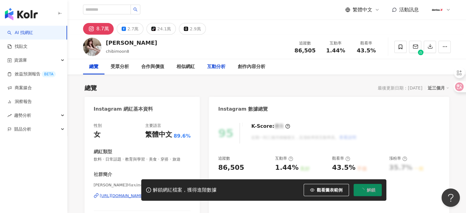
click at [214, 69] on div "互動分析" at bounding box center [216, 66] width 18 height 7
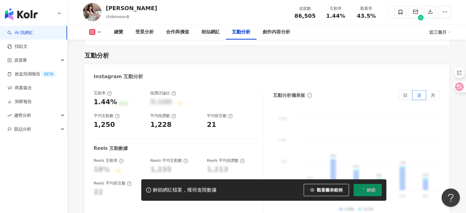
scroll to position [1222, 0]
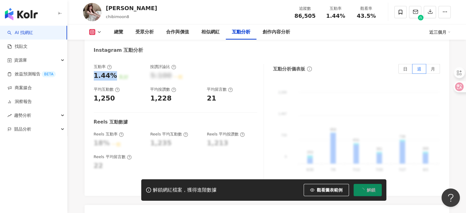
drag, startPoint x: 114, startPoint y: 69, endPoint x: 93, endPoint y: 71, distance: 20.9
click at [93, 71] on div "互動率 1.44% 良好 按讚評論比 5:100 一般 平均互動數 1,250 平均按讚數 1,228 平均留言數 21 Reels 互動數據 Reels 互…" at bounding box center [266, 127] width 364 height 138
copy div "1.44%"
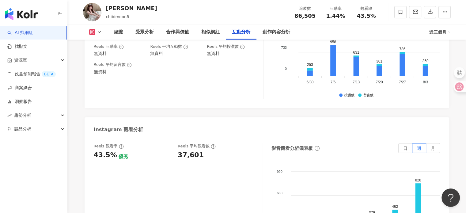
scroll to position [1141, 0]
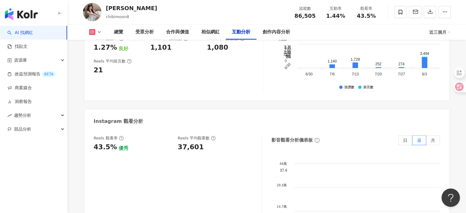
scroll to position [1359, 0]
drag, startPoint x: 112, startPoint y: 112, endPoint x: 93, endPoint y: 113, distance: 18.7
click at [94, 142] on div "43.5%" at bounding box center [105, 146] width 23 height 9
copy div "43.5%"
drag, startPoint x: 213, startPoint y: 115, endPoint x: 178, endPoint y: 109, distance: 36.3
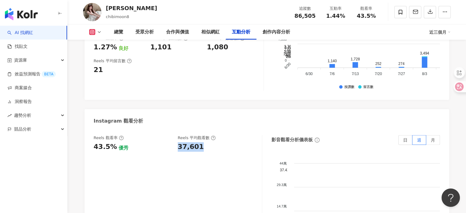
click at [178, 142] on div "37,601" at bounding box center [217, 146] width 78 height 9
copy div "37,601"
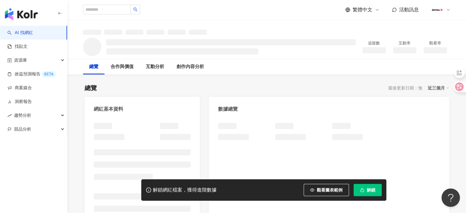
click at [364, 191] on button "解鎖" at bounding box center [367, 190] width 28 height 12
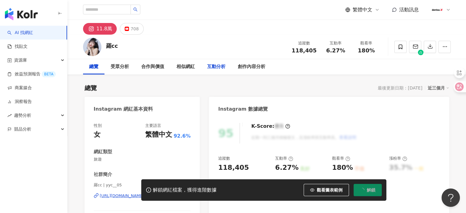
click at [223, 65] on div "互動分析" at bounding box center [216, 66] width 18 height 7
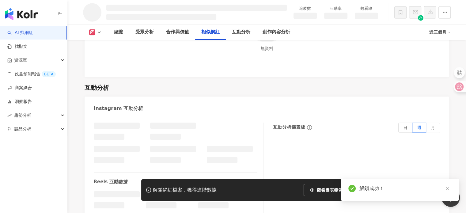
scroll to position [1001, 0]
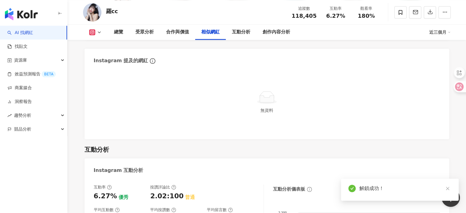
scroll to position [1069, 0]
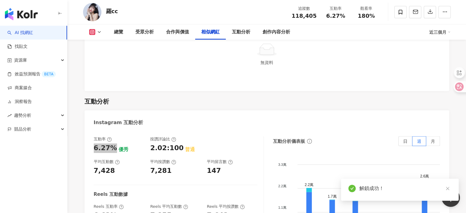
scroll to position [1209, 0]
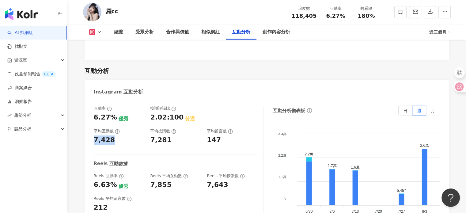
drag, startPoint x: 108, startPoint y: 122, endPoint x: 95, endPoint y: 123, distance: 13.2
click at [95, 135] on div "7,428" at bounding box center [119, 139] width 51 height 9
copy div "7,428"
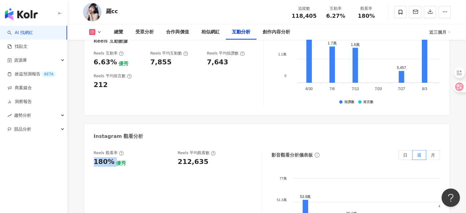
drag, startPoint x: 113, startPoint y: 144, endPoint x: 92, endPoint y: 145, distance: 20.5
click at [92, 145] on div "Reels 觀看率 180% 優秀 Reels 平均觀看數 212,635 影音觀看分析儀表板 日 週 月 77萬 77萬 51.3萬 51.3萬 25.7萬…" at bounding box center [266, 213] width 364 height 138
copy div "180%"
drag, startPoint x: 208, startPoint y: 146, endPoint x: 173, endPoint y: 142, distance: 34.8
click at [173, 150] on div "Reels 觀看率 180% 優秀 Reels 平均觀看數 212,635" at bounding box center [178, 211] width 168 height 122
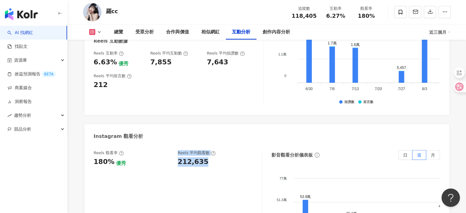
click at [203, 158] on div "Reels 觀看率 180% 優秀 Reels 平均觀看數 212,635" at bounding box center [178, 211] width 168 height 122
click at [207, 157] on div "212,635" at bounding box center [217, 161] width 78 height 9
drag, startPoint x: 209, startPoint y: 144, endPoint x: 177, endPoint y: 145, distance: 31.6
click at [177, 150] on div "Reels 觀看率 180% 優秀 Reels 平均觀看數 212,635" at bounding box center [175, 158] width 162 height 17
copy div "212,635"
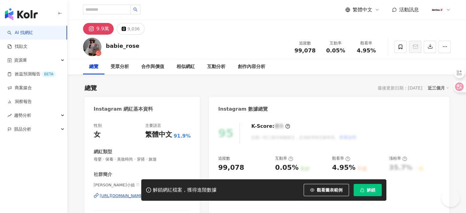
click at [369, 193] on button "解鎖" at bounding box center [367, 190] width 28 height 12
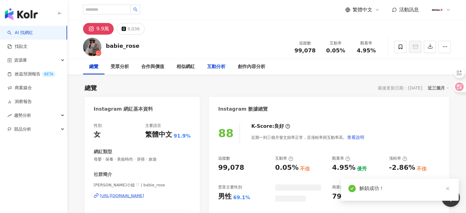
click at [219, 69] on div "互動分析" at bounding box center [216, 66] width 18 height 7
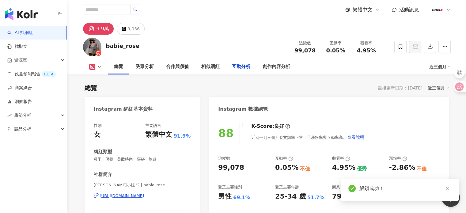
scroll to position [1207, 0]
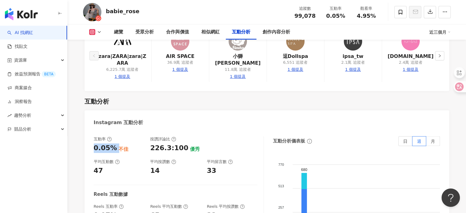
drag, startPoint x: 115, startPoint y: 98, endPoint x: 88, endPoint y: 99, distance: 26.3
click at [88, 130] on div "互動率 0.05% 不佳 按讚評論比 226.3:100 優秀 平均互動數 47 平均按讚數 14 平均留言數 33 Reels 互動數據 Reels 互動率…" at bounding box center [266, 199] width 364 height 138
copy div "0.05%"
drag, startPoint x: 98, startPoint y: 121, endPoint x: 92, endPoint y: 121, distance: 6.4
click at [92, 130] on div "互動率 0.05% 不佳 按讚評論比 226.3:100 優秀 平均互動數 47 平均按讚數 14 平均留言數 33 Reels 互動數據 Reels 互動率…" at bounding box center [266, 199] width 364 height 138
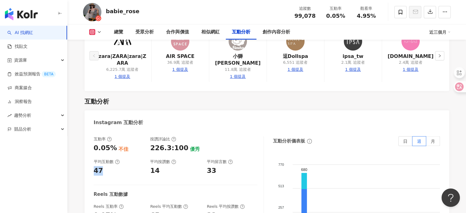
copy div "47"
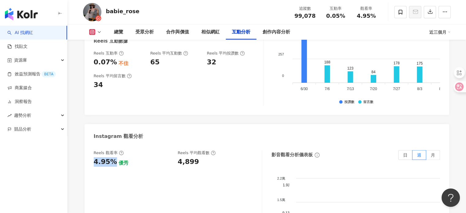
drag, startPoint x: 112, startPoint y: 111, endPoint x: 91, endPoint y: 114, distance: 21.9
click at [91, 144] on div "Reels 觀看率 4.95% 優秀 Reels 平均觀看數 4,899 影音觀看分析儀表板 日 週 月 2.2萬 2.2萬 1.5萬 1.5萬 7,333 …" at bounding box center [266, 213] width 364 height 138
copy div "4.95%"
drag, startPoint x: 197, startPoint y: 112, endPoint x: 175, endPoint y: 114, distance: 21.8
click at [175, 150] on div "Reels 觀看率 4.95% 優秀 Reels 平均觀看數 4,899" at bounding box center [175, 158] width 162 height 17
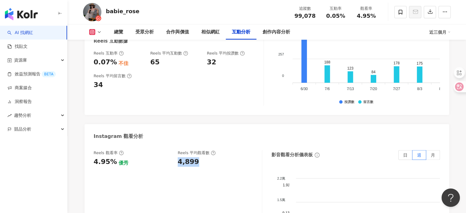
copy div "4,899"
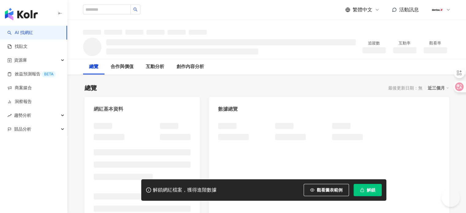
click at [372, 192] on span "解鎖" at bounding box center [370, 189] width 9 height 5
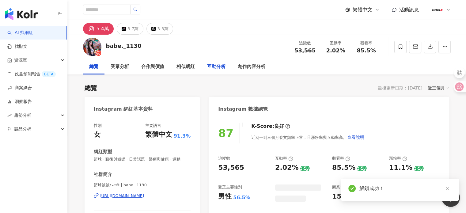
click at [222, 67] on div "互動分析" at bounding box center [216, 66] width 18 height 7
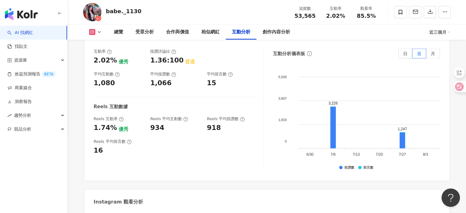
scroll to position [1183, 0]
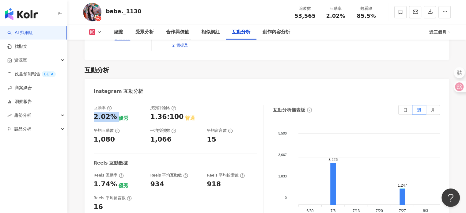
drag, startPoint x: 115, startPoint y: 99, endPoint x: 91, endPoint y: 100, distance: 23.9
click at [91, 100] on div "互動率 2.02% 優秀 按讚評論比 1.36:100 普通 平均互動數 1,080 平均按讚數 1,066 平均留言數 15 Reels 互動數據 Reel…" at bounding box center [266, 168] width 364 height 138
copy div "2.02%"
drag, startPoint x: 114, startPoint y: 125, endPoint x: 93, endPoint y: 123, distance: 20.9
click at [93, 123] on div "互動率 2.02% 優秀 按讚評論比 1.36:100 普通 平均互動數 1,080 平均按讚數 1,066 平均留言數 15 Reels 互動數據 Reel…" at bounding box center [266, 168] width 364 height 138
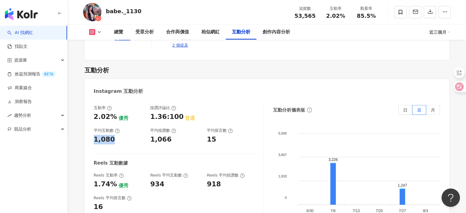
copy div "1,080"
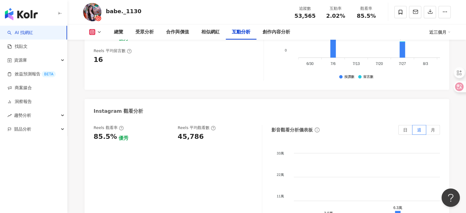
scroll to position [1336, 0]
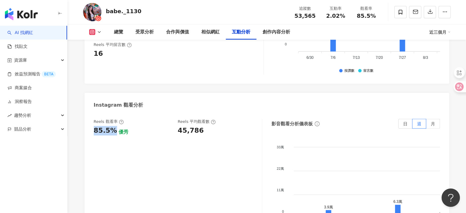
drag, startPoint x: 112, startPoint y: 112, endPoint x: 92, endPoint y: 112, distance: 19.9
click at [92, 113] on div "Reels 觀看率 85.5% 優秀 Reels 平均觀看數 45,786 影音觀看分析儀表板 日 週 月 33萬 33萬 22萬 22萬 11萬 11萬 0…" at bounding box center [266, 182] width 364 height 138
copy div "85.5%"
drag, startPoint x: 202, startPoint y: 115, endPoint x: 177, endPoint y: 111, distance: 25.7
click at [177, 119] on div "Reels 觀看率 85.5% 優秀 Reels 平均觀看數 45,786" at bounding box center [175, 127] width 162 height 17
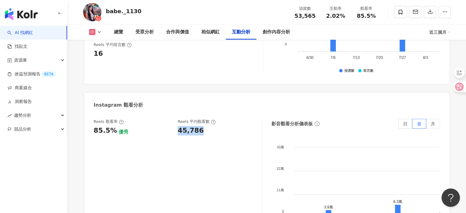
copy div "45,786"
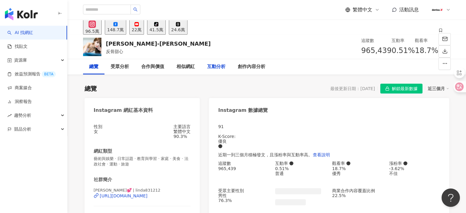
click at [217, 69] on div "互動分析" at bounding box center [216, 66] width 18 height 7
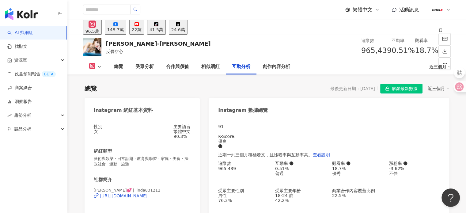
scroll to position [1219, 0]
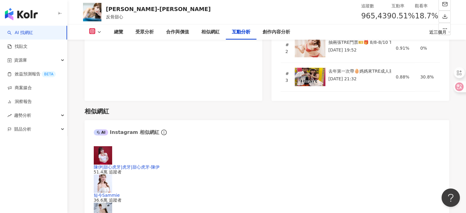
drag, startPoint x: 111, startPoint y: 99, endPoint x: 94, endPoint y: 100, distance: 17.8
copy div "0.51%"
drag, startPoint x: 111, startPoint y: 121, endPoint x: 94, endPoint y: 123, distance: 17.6
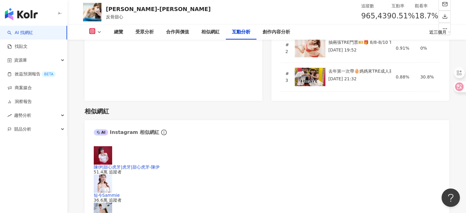
copy div "4,901"
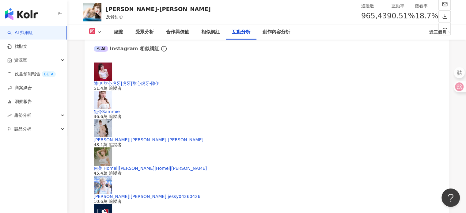
scroll to position [1342, 0]
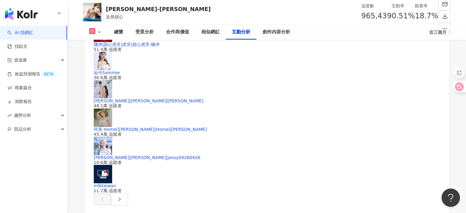
drag, startPoint x: 114, startPoint y: 142, endPoint x: 93, endPoint y: 145, distance: 20.7
copy div "18.7%"
drag, startPoint x: 206, startPoint y: 138, endPoint x: 176, endPoint y: 137, distance: 30.0
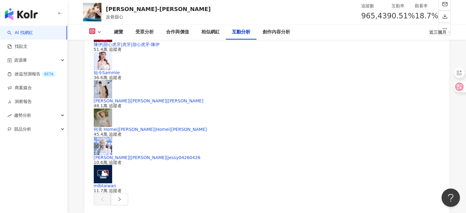
copy div "180,300"
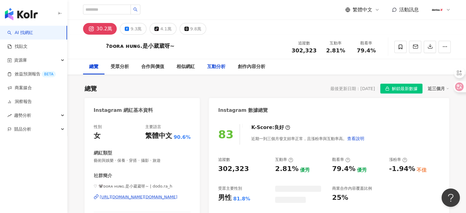
click at [222, 68] on div "互動分析" at bounding box center [216, 66] width 18 height 7
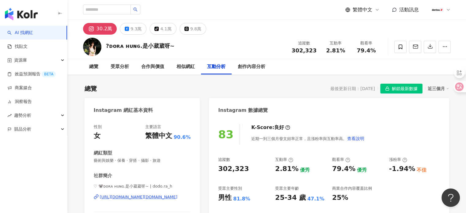
scroll to position [1207, 0]
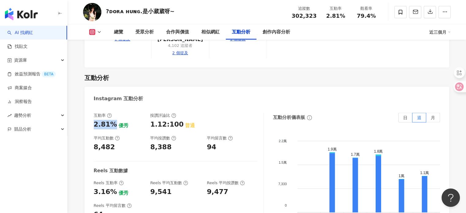
drag, startPoint x: 93, startPoint y: 98, endPoint x: 113, endPoint y: 96, distance: 19.9
click at [113, 120] on div "2.81%" at bounding box center [105, 124] width 23 height 9
copy div "2.81%"
drag, startPoint x: 118, startPoint y: 125, endPoint x: 95, endPoint y: 123, distance: 23.4
click at [95, 123] on div "互動率 2.81% 優秀 按讚評論比 1.12:100 普通 平均互動數 8,482 平均按讚數 8,388 平均留言數 94 Reels 互動數據 Reel…" at bounding box center [179, 174] width 170 height 122
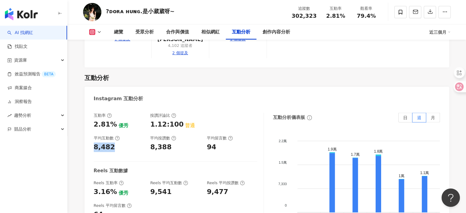
copy div "8,482"
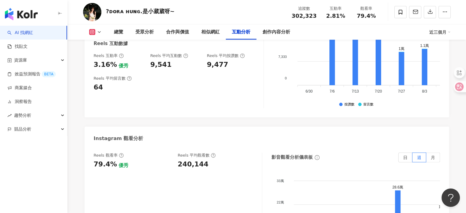
scroll to position [1360, 0]
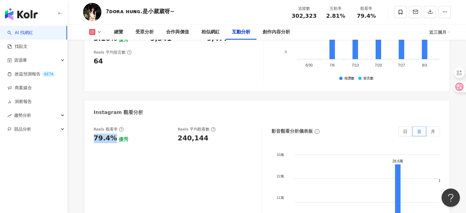
drag, startPoint x: 114, startPoint y: 115, endPoint x: 92, endPoint y: 115, distance: 22.4
click at [92, 120] on div "Reels 觀看率 79.4% 優秀 Reels 平均觀看數 240,144 影音觀看分析儀表板 日 週 月 33萬 33萬 22萬 22萬 11萬 11萬 …" at bounding box center [266, 189] width 364 height 138
copy div "79.4%"
drag, startPoint x: 207, startPoint y: 116, endPoint x: 178, endPoint y: 114, distance: 29.5
click at [178, 126] on div "Reels 觀看率 79.4% 優秀 Reels 平均觀看數 240,144" at bounding box center [178, 187] width 168 height 122
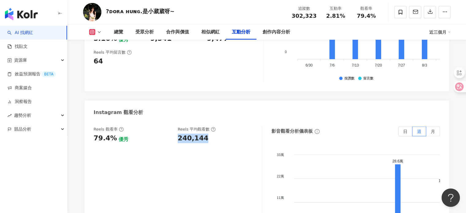
copy div "240,144"
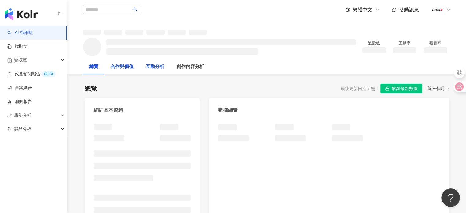
click at [133, 68] on div "合作與價值" at bounding box center [122, 66] width 23 height 7
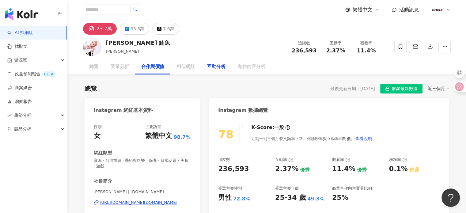
click at [216, 73] on div "互動分析" at bounding box center [216, 66] width 31 height 15
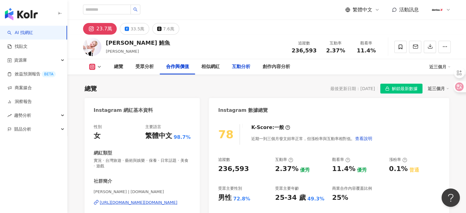
scroll to position [836, 0]
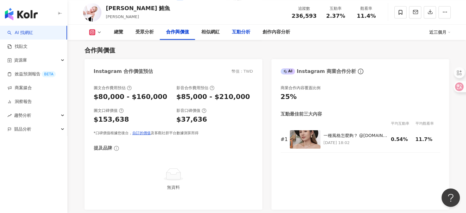
click at [241, 29] on div "互動分析" at bounding box center [241, 31] width 18 height 7
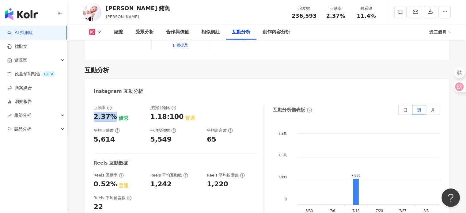
drag, startPoint x: 110, startPoint y: 97, endPoint x: 93, endPoint y: 97, distance: 16.8
click at [93, 99] on div "互動率 2.37% 優秀 按讚評論比 1.18:100 普通 平均互動數 5,614 平均按讚數 5,549 平均留言數 65 Reels 互動數據 Reel…" at bounding box center [266, 168] width 364 height 138
drag, startPoint x: 109, startPoint y: 122, endPoint x: 91, endPoint y: 122, distance: 17.8
click at [91, 122] on div "互動率 2.37% 優秀 按讚評論比 1.18:100 普通 平均互動數 5,614 平均按讚數 5,549 平均留言數 65 Reels 互動數據 Reel…" at bounding box center [266, 168] width 364 height 138
copy div "5,614"
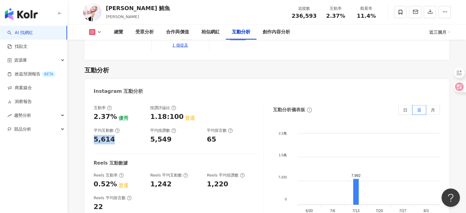
scroll to position [1324, 0]
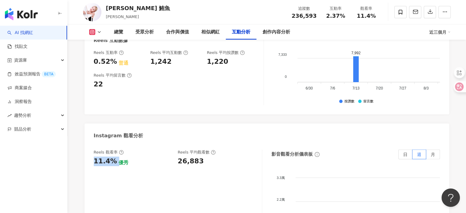
drag, startPoint x: 115, startPoint y: 144, endPoint x: 90, endPoint y: 144, distance: 25.1
click at [90, 144] on div "Reels 觀看率 11.4% 優秀 Reels 平均觀看數 26,883 影音觀看分析儀表板 日 週 月 3.3萬 3.3萬 2.2萬 2.2萬 1.1萬 …" at bounding box center [266, 212] width 364 height 138
copy div "11.4%"
drag, startPoint x: 199, startPoint y: 141, endPoint x: 174, endPoint y: 141, distance: 24.8
click at [174, 149] on div "Reels 觀看率 11.4% 優秀 Reels 平均觀看數 26,883" at bounding box center [175, 157] width 162 height 17
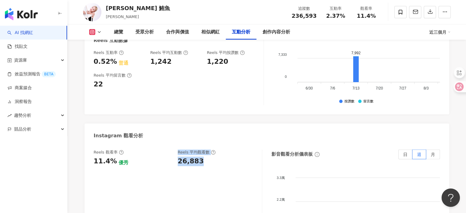
copy div "優秀 Reels 平均觀看數 26,883"
click at [220, 156] on div "26,883" at bounding box center [217, 160] width 78 height 9
drag, startPoint x: 190, startPoint y: 147, endPoint x: 177, endPoint y: 147, distance: 13.2
click at [177, 149] on div "Reels 觀看率 11.4% 優秀 Reels 平均觀看數 26,883" at bounding box center [178, 210] width 168 height 122
copy div "26,883"
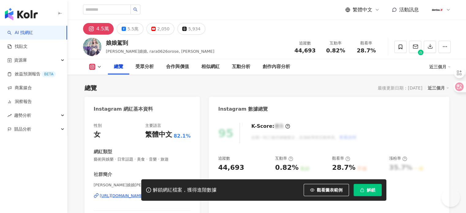
click at [366, 192] on span "解鎖" at bounding box center [370, 189] width 9 height 5
click at [242, 69] on div "互動分析" at bounding box center [241, 66] width 18 height 7
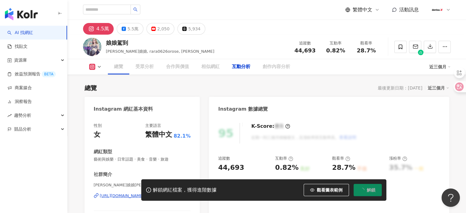
scroll to position [1192, 0]
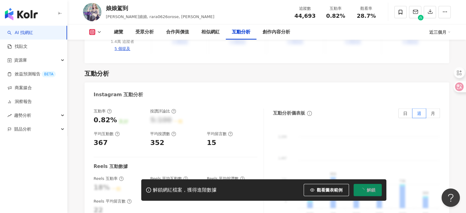
drag, startPoint x: 115, startPoint y: 95, endPoint x: 206, endPoint y: 8, distance: 125.4
click at [92, 102] on div "互動率 0.82% 良好 按讚評論比 5:100 一般 平均互動數 367 平均按讚數 352 平均留言數 15 Reels 互動數據 Reels 互動率 1…" at bounding box center [266, 171] width 364 height 138
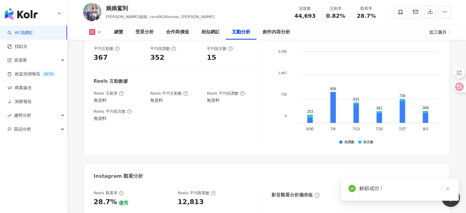
scroll to position [1111, 0]
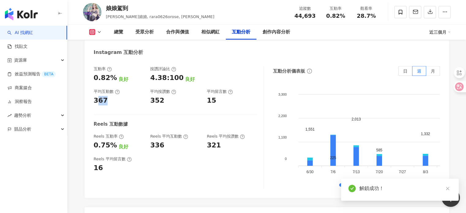
drag, startPoint x: 115, startPoint y: 124, endPoint x: 96, endPoint y: 124, distance: 18.4
click at [96, 105] on div "367" at bounding box center [119, 100] width 51 height 9
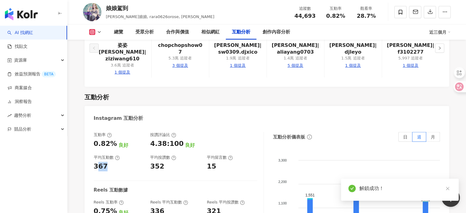
scroll to position [1206, 0]
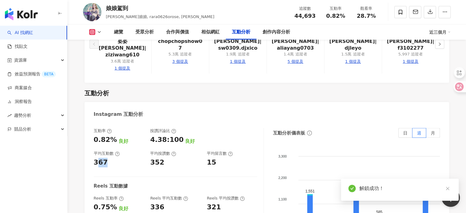
click at [108, 158] on div "367" at bounding box center [119, 162] width 51 height 9
drag, startPoint x: 114, startPoint y: 117, endPoint x: 93, endPoint y: 120, distance: 21.0
click at [93, 122] on div "互動率 0.82% 良好 按讚評論比 4.38:100 良好 平均互動數 367 平均按讚數 352 平均留言數 15 Reels 互動數據 Reels 互動…" at bounding box center [266, 191] width 364 height 138
copy div "367"
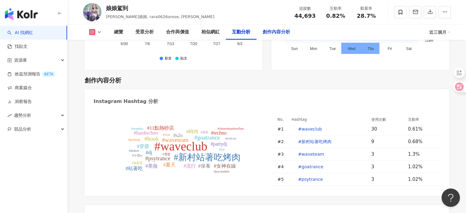
scroll to position [1573, 0]
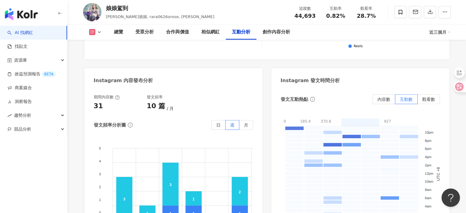
click at [245, 32] on div "互動分析" at bounding box center [241, 31] width 18 height 7
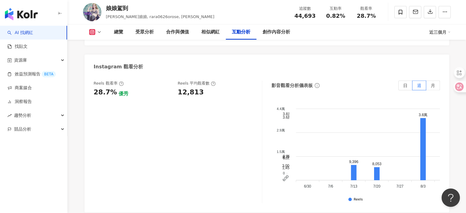
scroll to position [1328, 0]
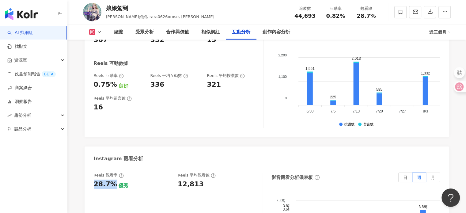
drag, startPoint x: 113, startPoint y: 143, endPoint x: 91, endPoint y: 140, distance: 22.3
copy div "28.7%"
drag, startPoint x: 201, startPoint y: 143, endPoint x: 174, endPoint y: 145, distance: 27.3
click at [174, 172] on div "Reels 觀看率 28.7% 優秀 Reels 平均觀看數 12,813" at bounding box center [175, 180] width 162 height 17
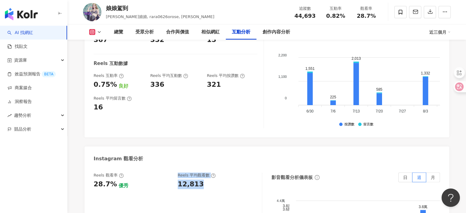
drag, startPoint x: 205, startPoint y: 144, endPoint x: 179, endPoint y: 143, distance: 26.0
click at [179, 179] on div "12,813" at bounding box center [217, 183] width 78 height 9
copy div "12,813"
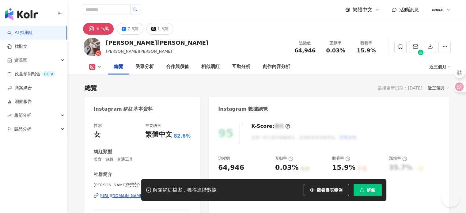
click at [372, 192] on span "解鎖" at bounding box center [370, 189] width 9 height 5
click at [238, 67] on div "互動分析" at bounding box center [241, 66] width 18 height 7
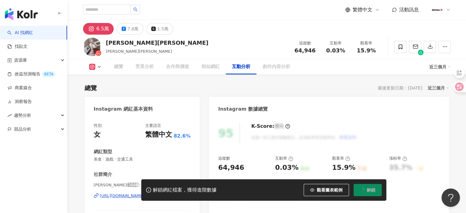
scroll to position [1195, 0]
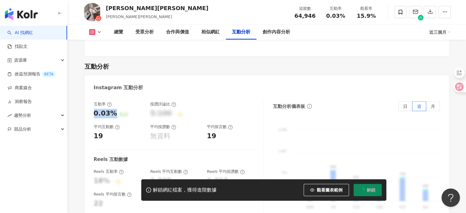
drag, startPoint x: 113, startPoint y: 99, endPoint x: 92, endPoint y: 100, distance: 21.5
click at [92, 100] on div "互動率 0.03% 良好 按讚評論比 5:100 一般 平均互動數 19 平均按讚數 無資料 平均留言數 19 Reels 互動數據 Reels 互動率 18…" at bounding box center [266, 164] width 364 height 138
copy div "0.03%"
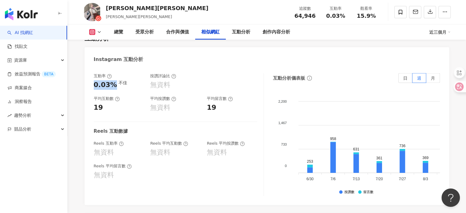
scroll to position [1266, 0]
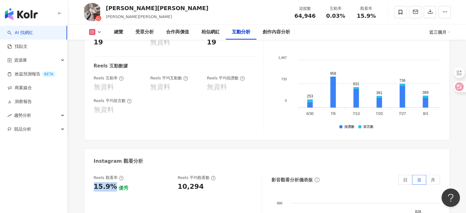
drag, startPoint x: 113, startPoint y: 173, endPoint x: 94, endPoint y: 174, distance: 18.7
click at [94, 182] on div "15.9%" at bounding box center [105, 186] width 23 height 9
copy div "15.9%"
drag, startPoint x: 189, startPoint y: 170, endPoint x: 175, endPoint y: 169, distance: 13.5
click at [175, 175] on div "Reels 觀看率 15.9% 優秀 Reels 平均觀看數 10,294" at bounding box center [175, 183] width 162 height 17
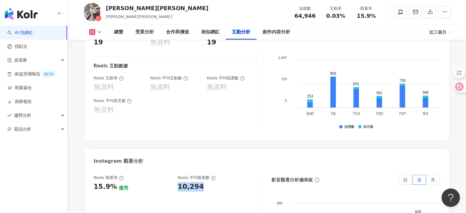
copy div "10,294"
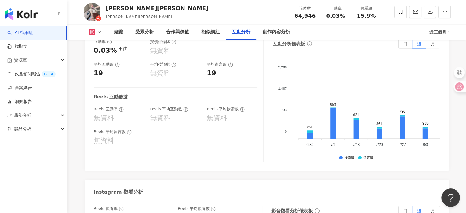
scroll to position [1204, 0]
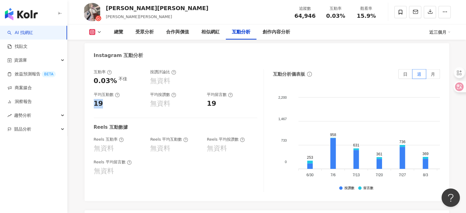
drag, startPoint x: 105, startPoint y: 96, endPoint x: 94, endPoint y: 95, distance: 11.3
click at [94, 95] on div "互動率 0.03% 不佳 按讚評論比 無資料 平均互動數 19 平均按讚數 無資料 平均留言數 19 Reels 互動數據 Reels 互動率 無資料 Ree…" at bounding box center [179, 130] width 170 height 122
copy div "19"
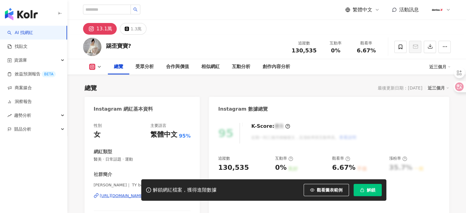
click at [371, 193] on button "解鎖" at bounding box center [367, 190] width 28 height 12
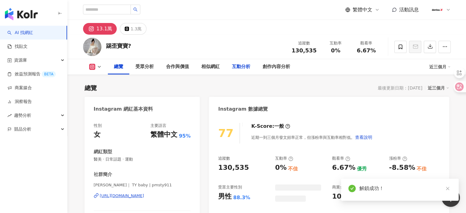
click at [239, 66] on div "互動分析" at bounding box center [241, 66] width 18 height 7
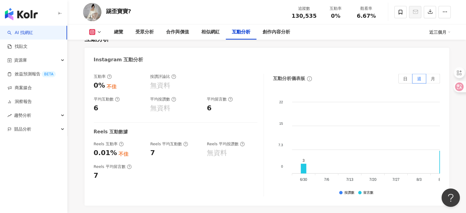
scroll to position [1196, 0]
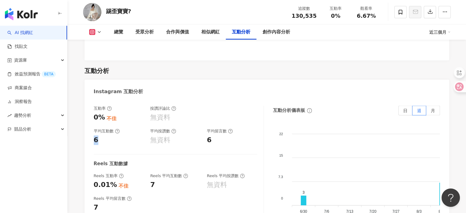
drag, startPoint x: 102, startPoint y: 120, endPoint x: 91, endPoint y: 118, distance: 11.8
click at [91, 118] on div "互動率 0% 不佳 按讚評論比 無資料 平均互動數 6 平均按讚數 無資料 平均留言數 6 Reels 互動數據 Reels 互動率 0.01% 不佳 Ree…" at bounding box center [266, 169] width 364 height 138
copy div "6"
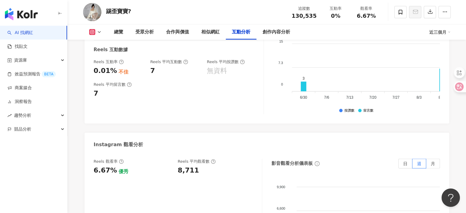
scroll to position [1350, 0]
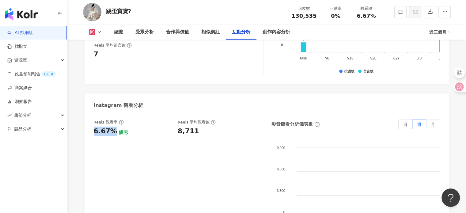
drag, startPoint x: 114, startPoint y: 112, endPoint x: 93, endPoint y: 109, distance: 20.7
click at [94, 126] on div "6.67%" at bounding box center [105, 130] width 23 height 9
copy div "6.67%"
drag, startPoint x: 201, startPoint y: 113, endPoint x: 178, endPoint y: 112, distance: 23.3
click at [178, 126] on div "8,711" at bounding box center [217, 130] width 78 height 9
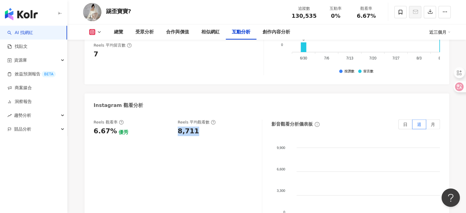
copy div "8,711"
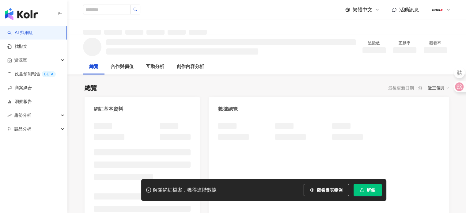
click at [374, 193] on button "解鎖" at bounding box center [367, 190] width 28 height 12
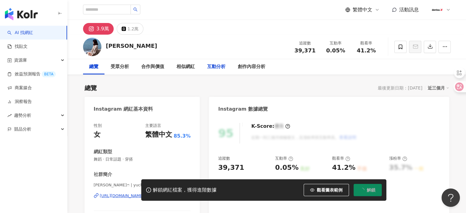
click at [220, 72] on div "互動分析" at bounding box center [216, 66] width 31 height 15
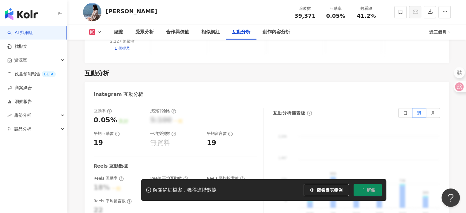
drag, startPoint x: 113, startPoint y: 98, endPoint x: 92, endPoint y: 98, distance: 20.8
click at [92, 102] on div "互動率 0.05% 良好 按讚評論比 5:100 一般 平均互動數 19 平均按讚數 無資料 平均留言數 19 Reels 互動數據 Reels 互動率 18…" at bounding box center [266, 171] width 364 height 138
copy div "0.05%"
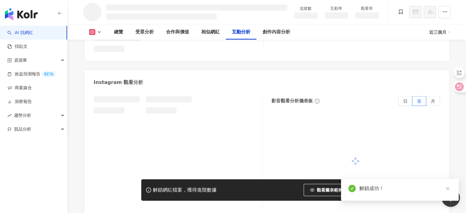
scroll to position [1075, 0]
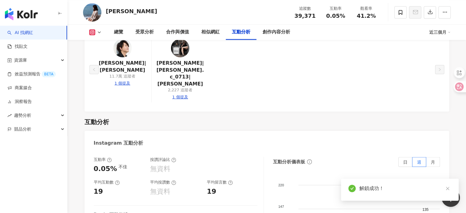
drag, startPoint x: 93, startPoint y: 122, endPoint x: 222, endPoint y: 12, distance: 169.8
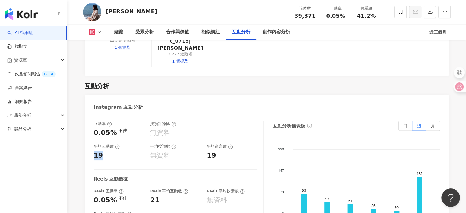
scroll to position [1278, 0]
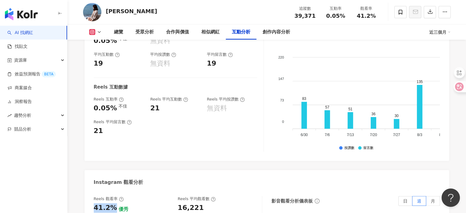
drag, startPoint x: 113, startPoint y: 175, endPoint x: 93, endPoint y: 173, distance: 20.0
copy div "41.2%"
drag, startPoint x: 204, startPoint y: 172, endPoint x: 176, endPoint y: 172, distance: 28.5
click at [176, 196] on div "Reels 觀看率 41.2% 優秀 [PERSON_NAME] 平均觀看數 16,221" at bounding box center [175, 204] width 162 height 17
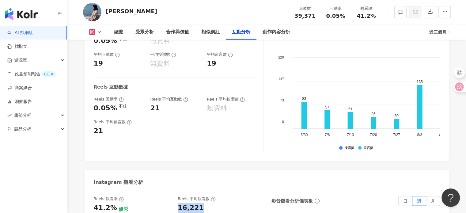
copy div "16,221"
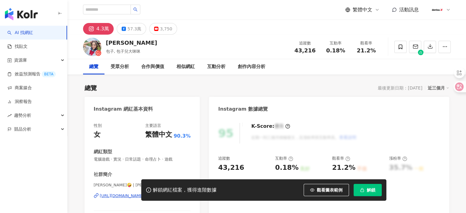
click at [370, 193] on button "解鎖" at bounding box center [367, 190] width 28 height 12
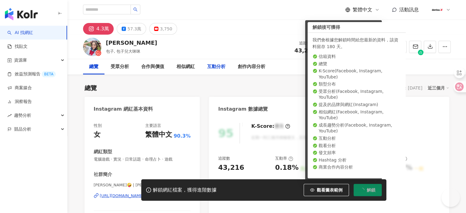
click at [230, 65] on div "互動分析" at bounding box center [216, 66] width 31 height 15
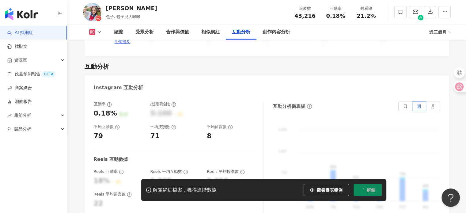
drag, startPoint x: 113, startPoint y: 99, endPoint x: 91, endPoint y: 98, distance: 22.4
click at [91, 98] on div "互動率 0.18% 良好 按讚評論比 5:100 一般 平均互動數 79 平均按讚數 71 平均留言數 8 Reels 互動數據 Reels 互動率 18% …" at bounding box center [266, 164] width 364 height 138
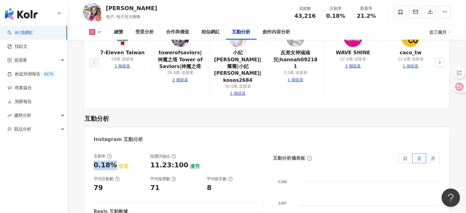
scroll to position [1216, 0]
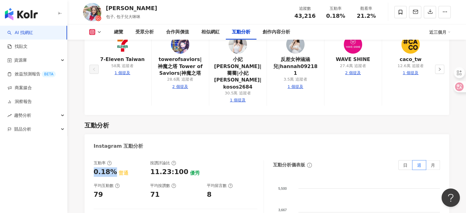
drag, startPoint x: 90, startPoint y: 123, endPoint x: 236, endPoint y: 5, distance: 187.4
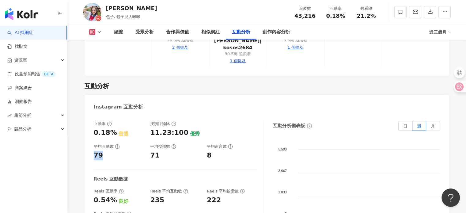
scroll to position [1403, 0]
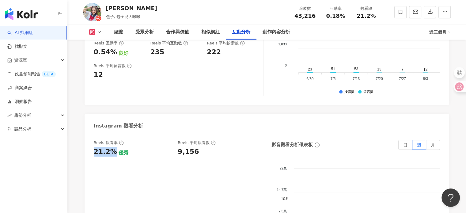
drag, startPoint x: 113, startPoint y: 83, endPoint x: 95, endPoint y: 83, distance: 17.8
click at [95, 147] on div "21.2%" at bounding box center [105, 151] width 23 height 9
copy div "21.2%"
drag, startPoint x: 203, startPoint y: 80, endPoint x: 177, endPoint y: 81, distance: 26.0
click at [177, 140] on div "Reels 觀看率 21.2% 優秀 Reels 平均觀看數 9,156" at bounding box center [175, 148] width 162 height 17
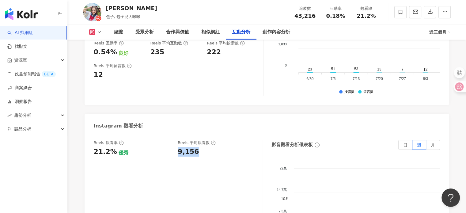
copy div "9,156"
